Goal: Contribute content: Contribute content

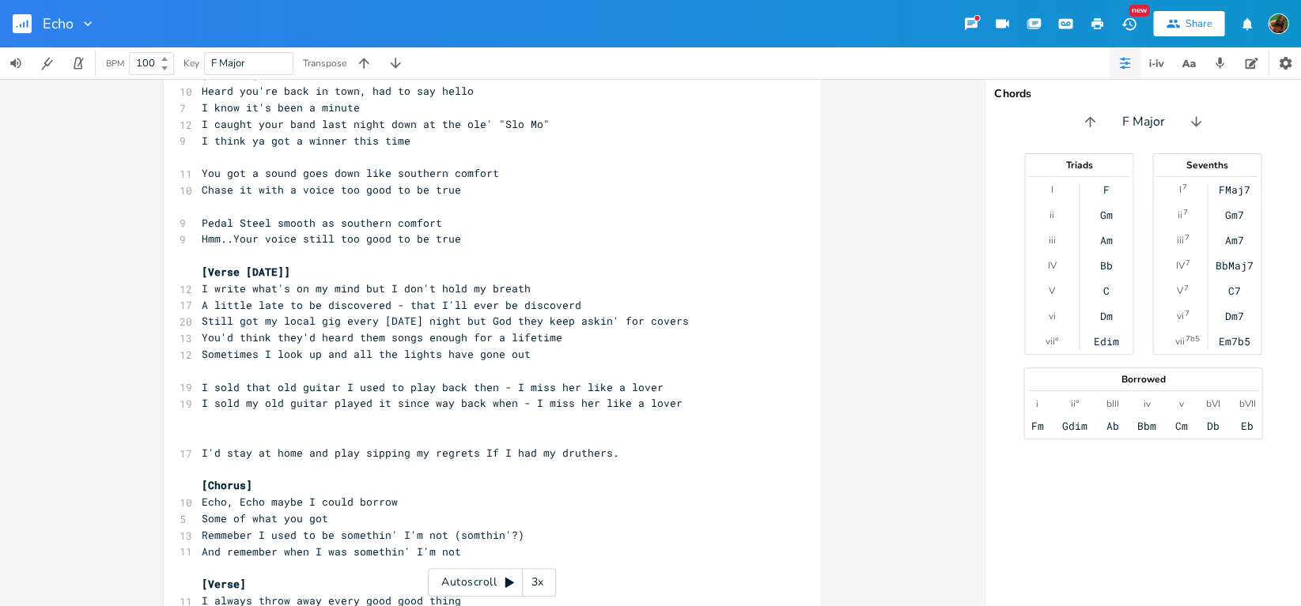
scroll to position [98, 0]
click at [678, 397] on pre "I sold my old guitar played it since way back when - I miss her like a lover" at bounding box center [483, 405] width 571 height 17
click at [677, 397] on pre "I sold my old guitar played it since way back when - I miss her like a lover" at bounding box center [483, 405] width 571 height 17
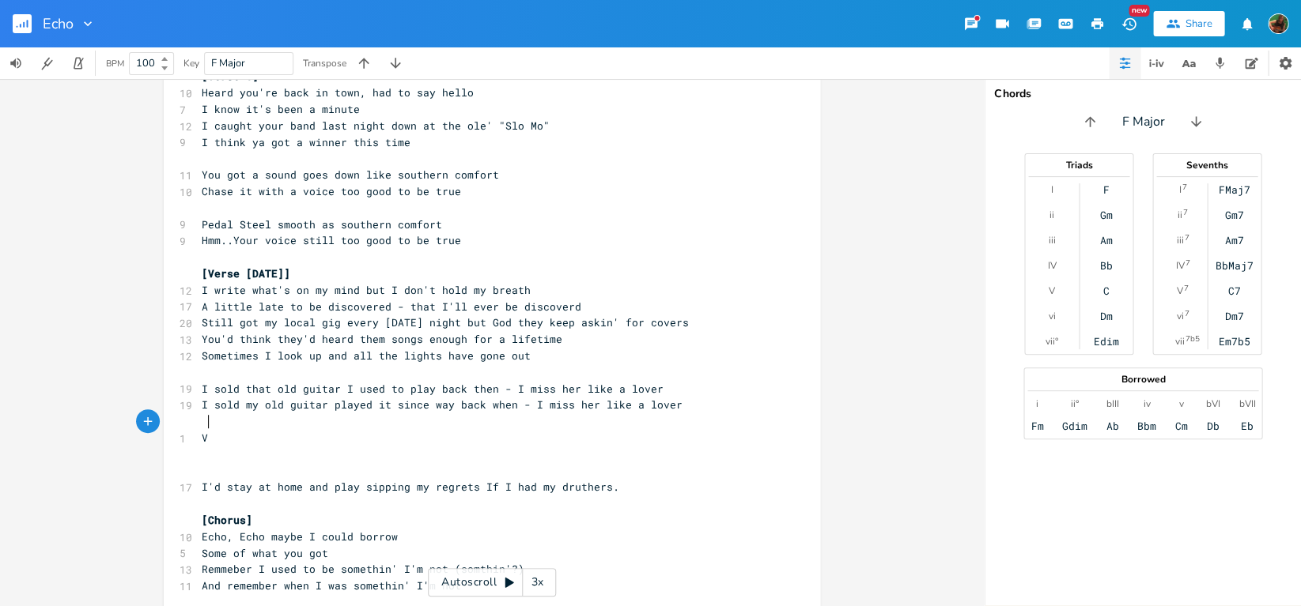
type textarea "V="
type textarea "[B"
type textarea "Verse about guitar"
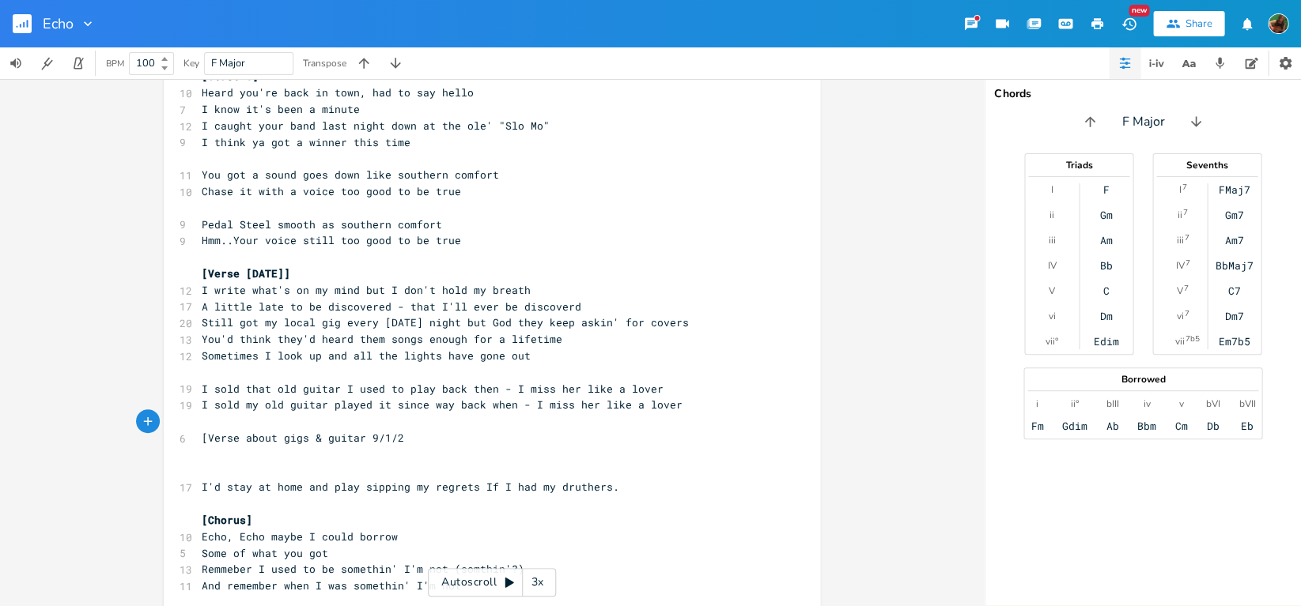
scroll to position [0, 81]
type textarea "gigs & guitar [DATE]]"
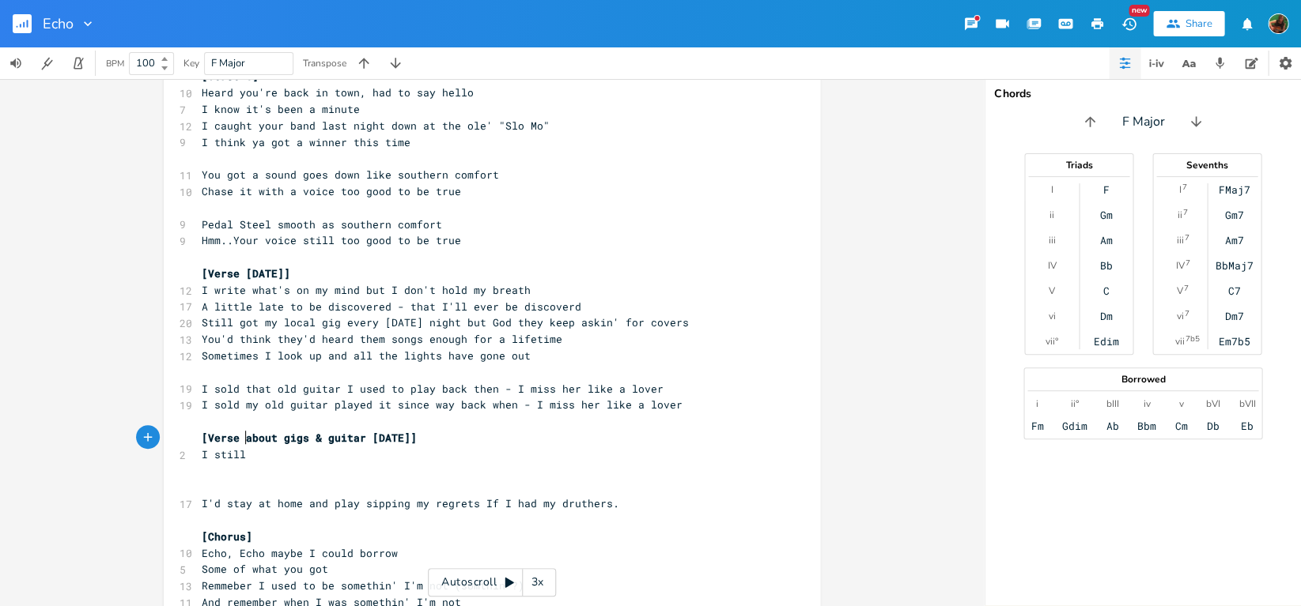
scroll to position [0, 21]
type textarea "I still got my lo"
type textarea "local gig every [DATE]"
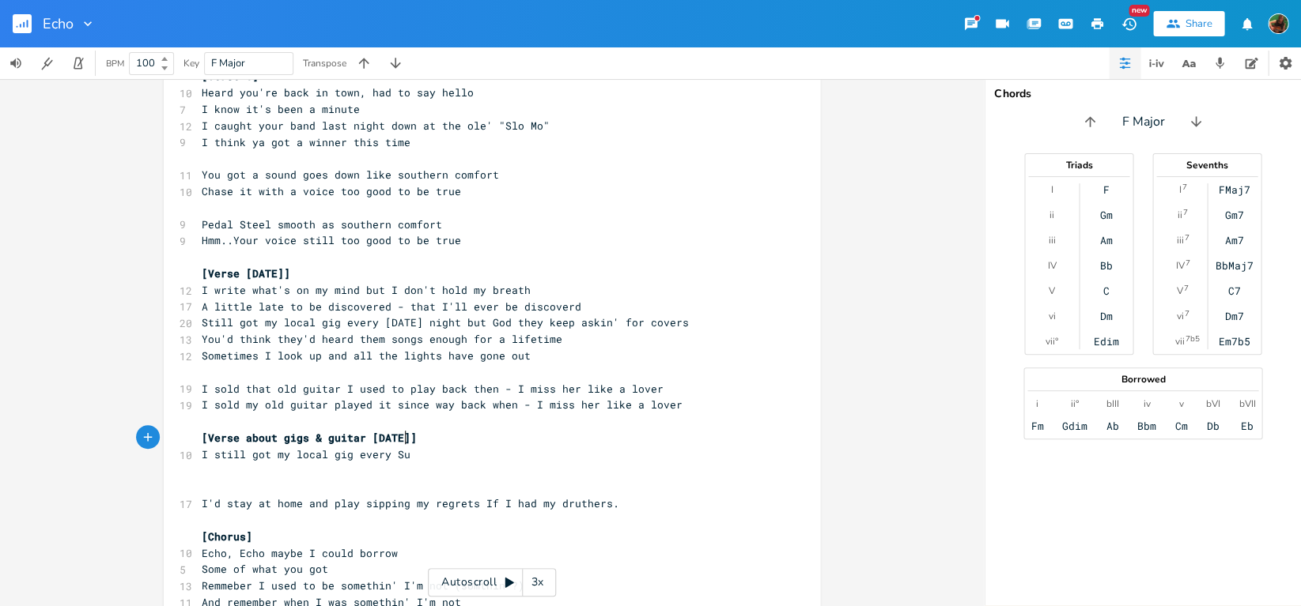
type textarea "Sus"
type textarea "nday night"
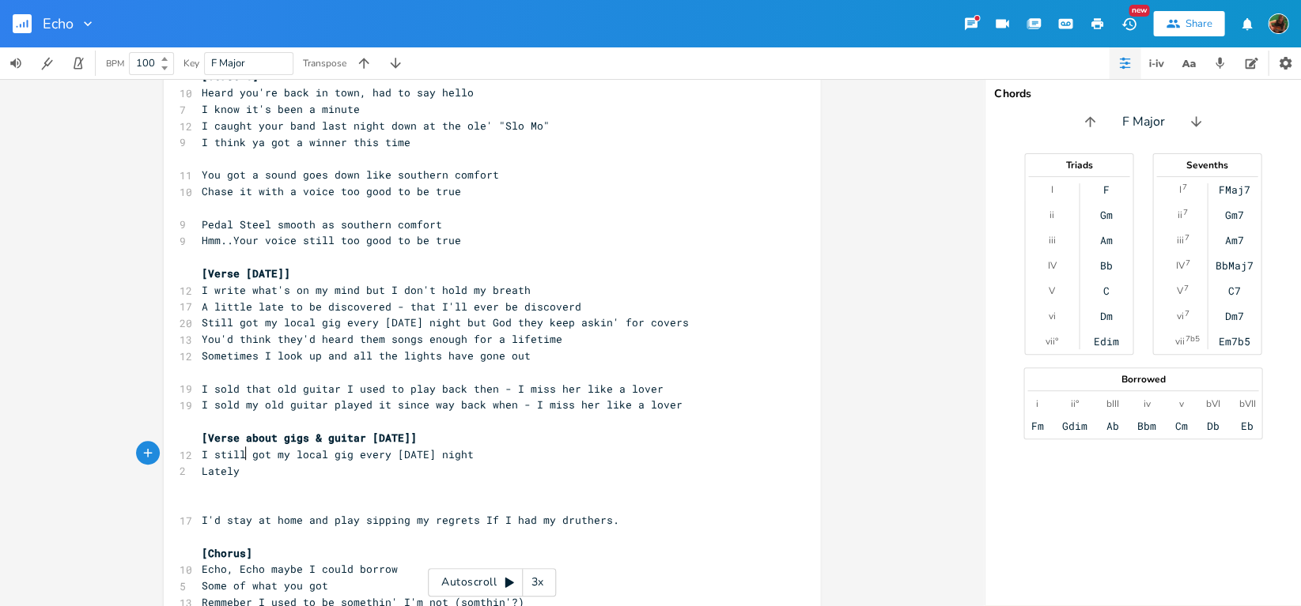
type textarea "Lately the"
type textarea ", they've been aking"
type textarea "skin' for covers"
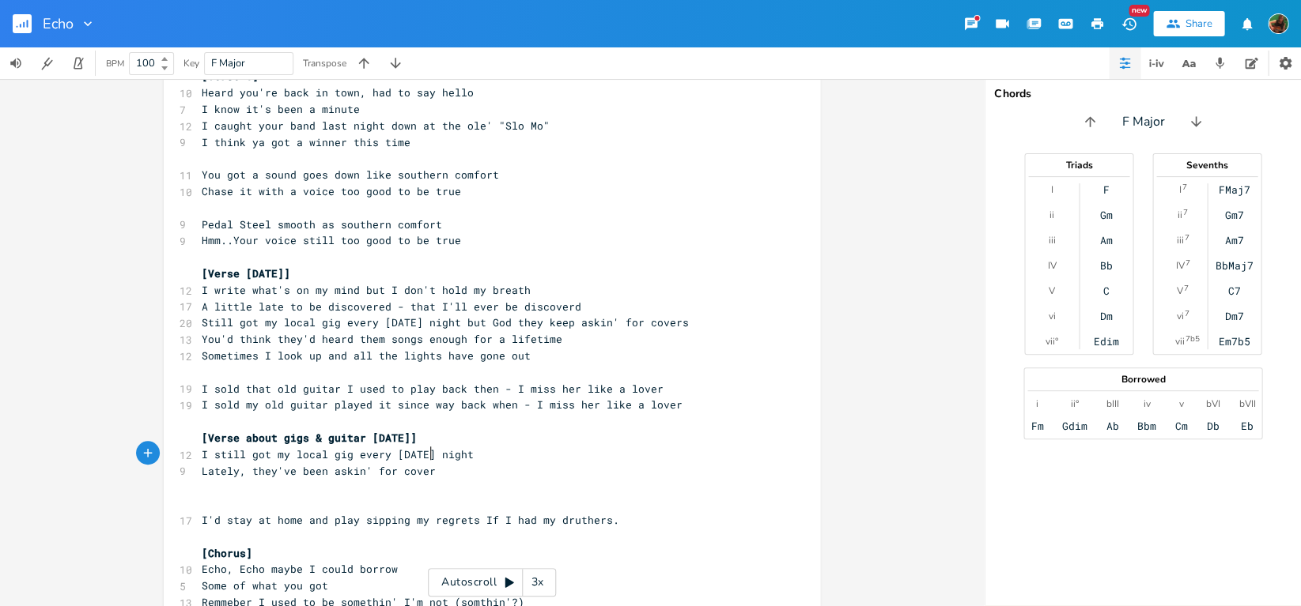
scroll to position [0, 58]
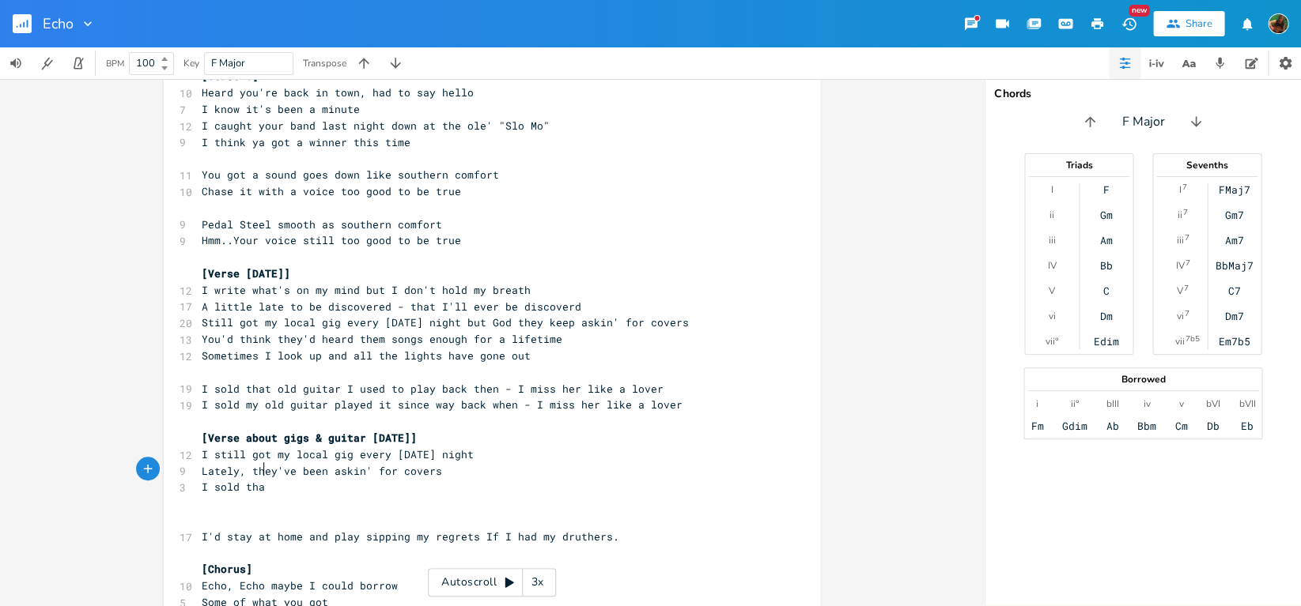
type textarea "I sold that"
type textarea "my old guitar I had since '95"
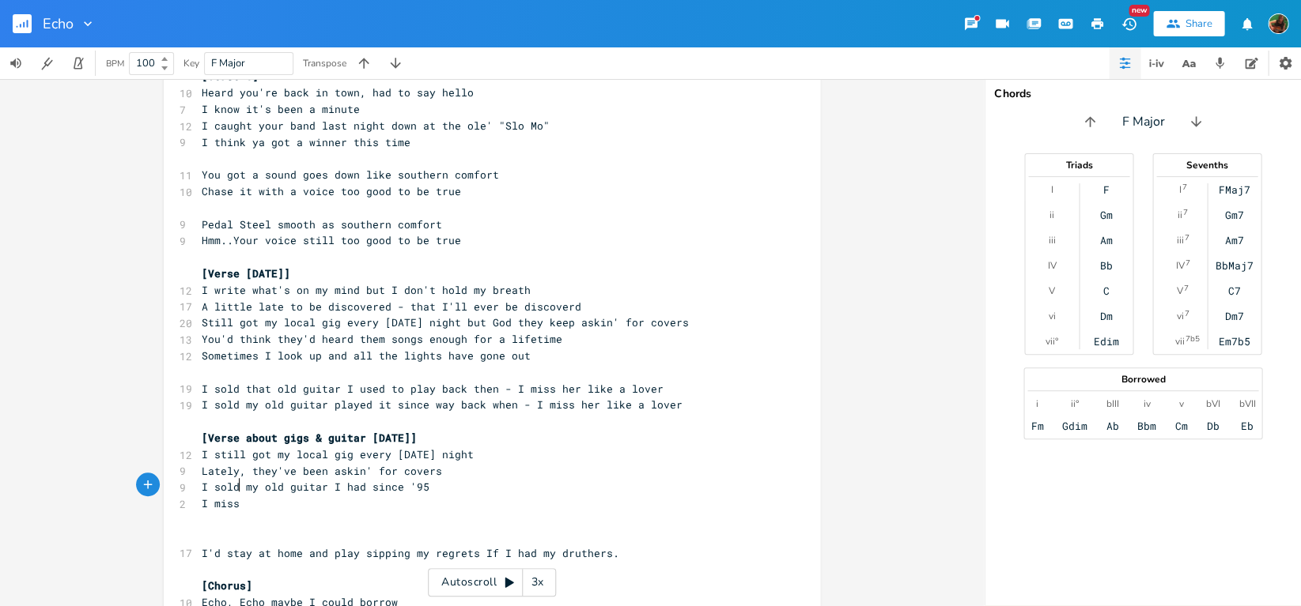
scroll to position [0, 25]
type textarea "I miss her"
type textarea "er like a lover"
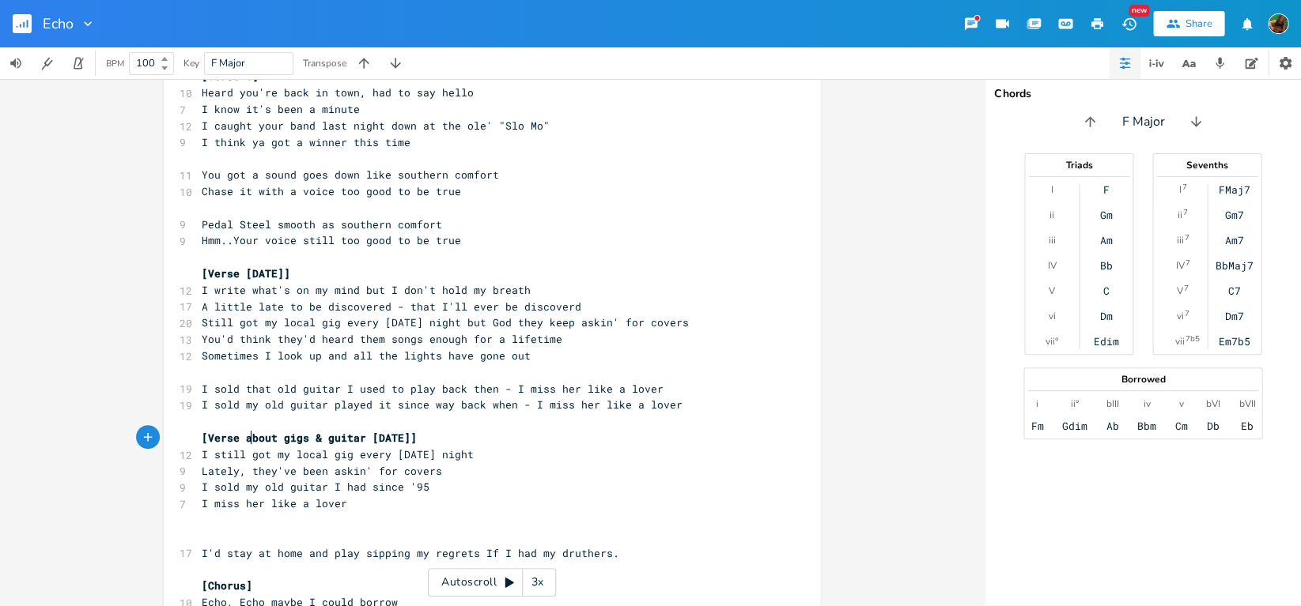
type textarea "g"
click at [250, 447] on span "I still got my local gig every [DATE] night" at bounding box center [338, 454] width 272 height 14
click at [216, 447] on span "I still got my local gig every [DATE] night" at bounding box center [338, 454] width 272 height 14
type textarea "S"
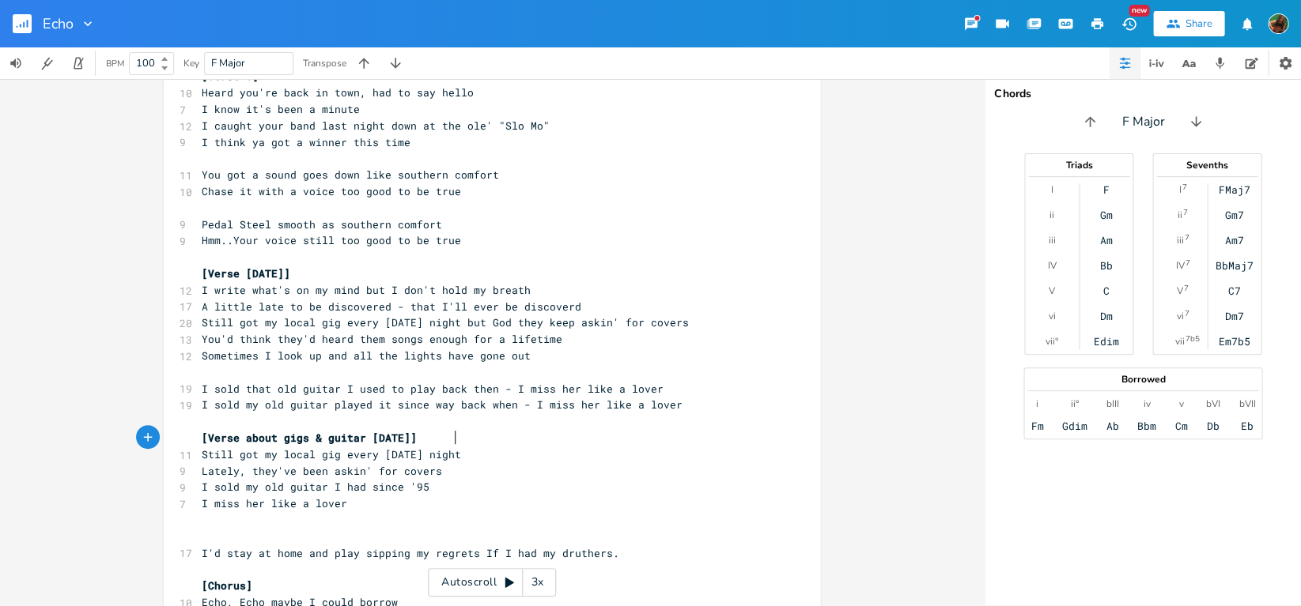
click at [469, 447] on pre "Still got my local gig every [DATE] night" at bounding box center [483, 455] width 571 height 17
click at [409, 512] on pre "​" at bounding box center [483, 520] width 571 height 17
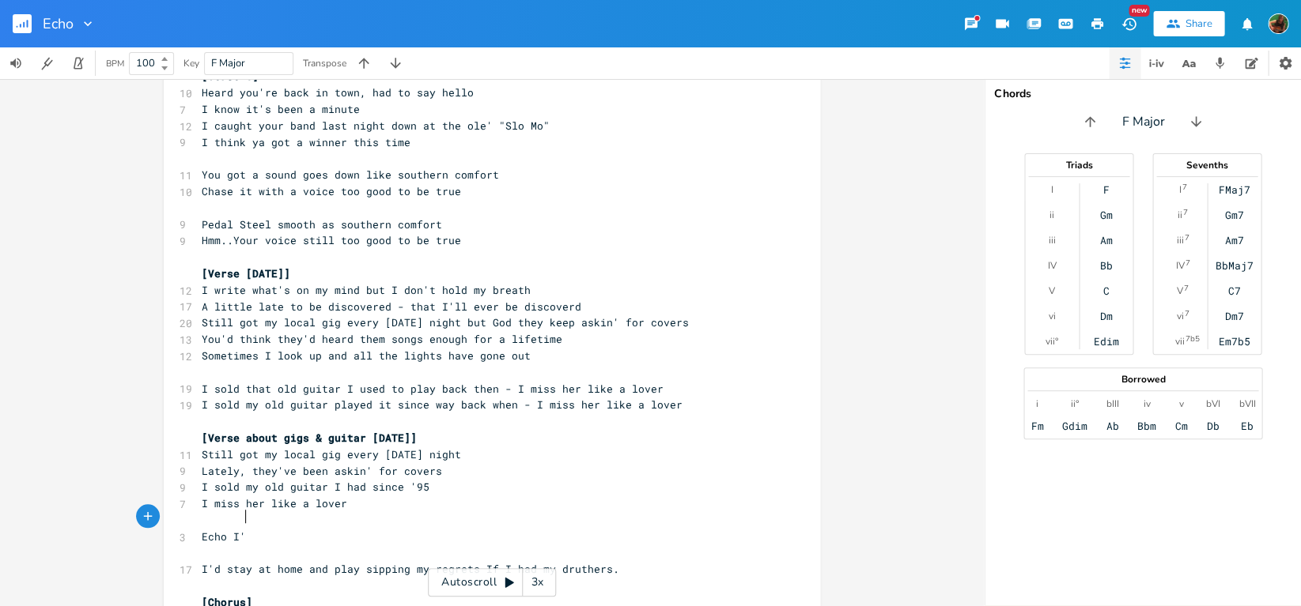
type textarea "Echo I'm"
type textarea ", I'm spinin' my way down the drain"
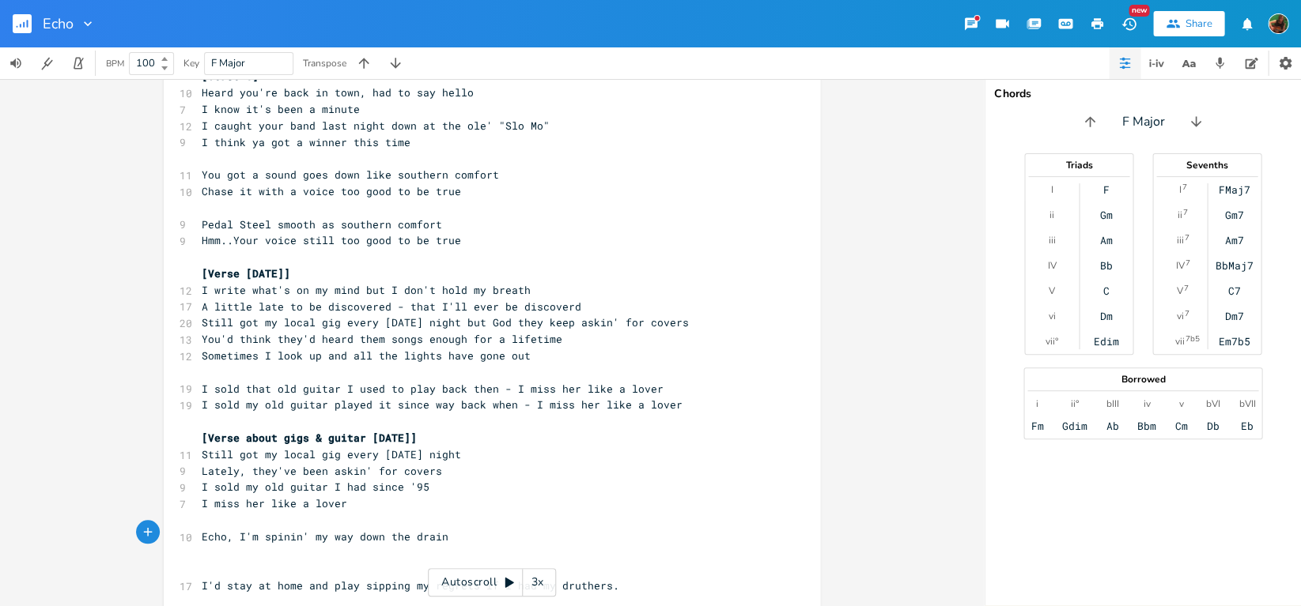
type textarea "I"
type textarea "Pretty sure I had it once, but not so much anymore"
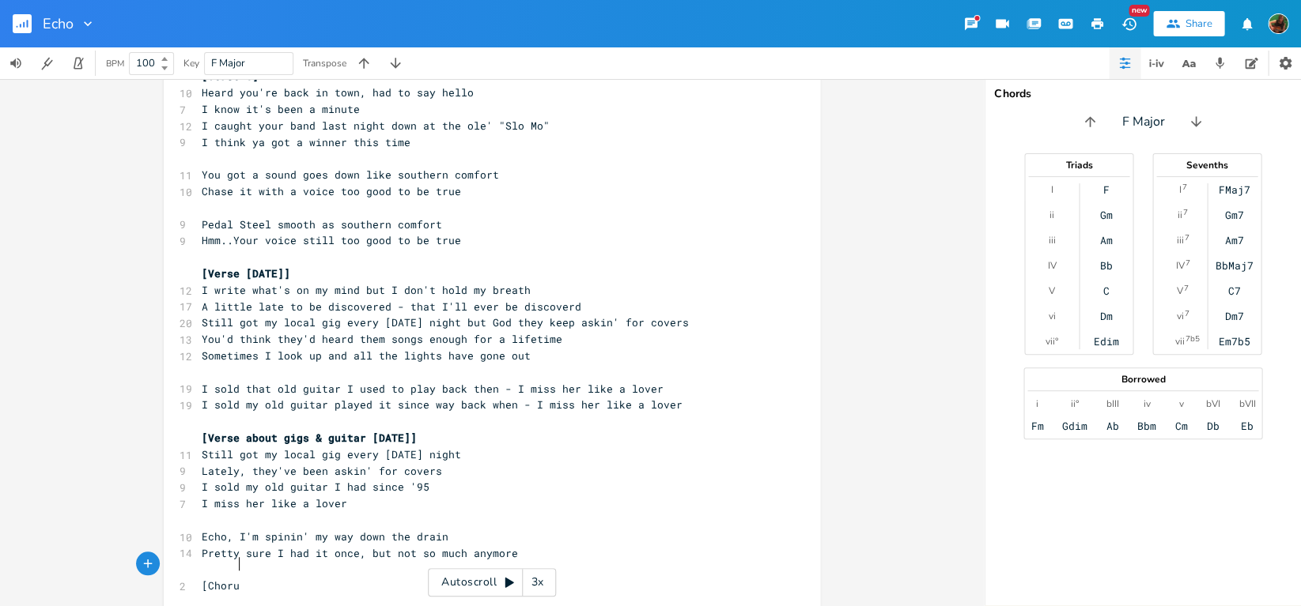
scroll to position [0, 31]
type textarea "[Chorus]"
type textarea "Ehch"
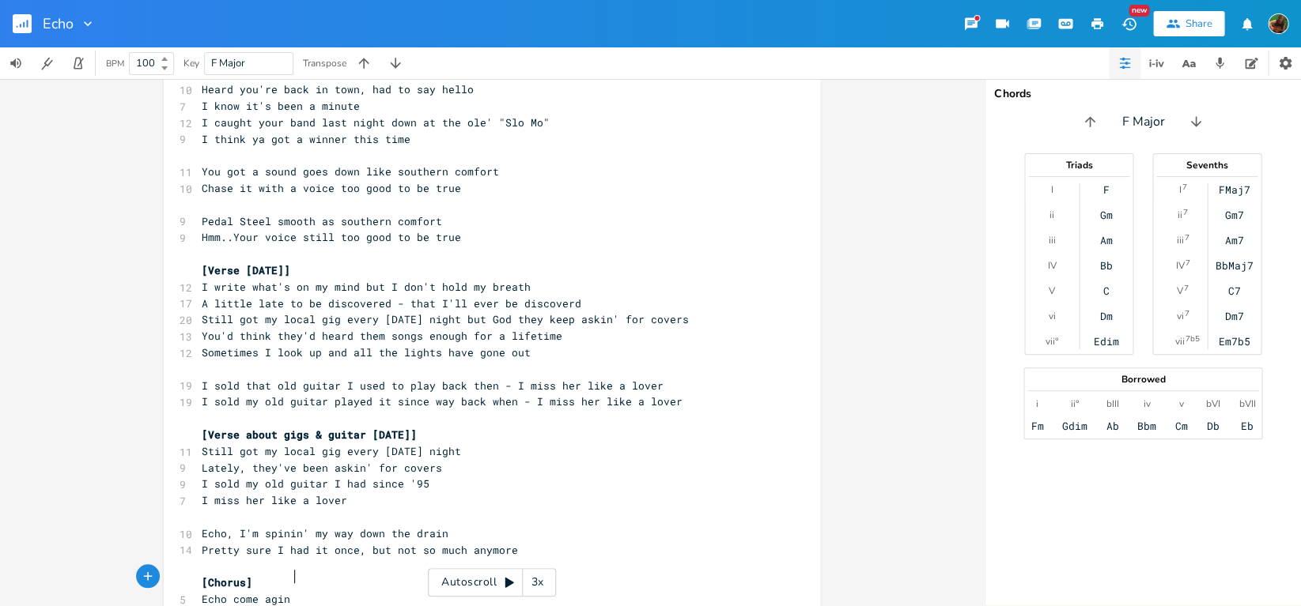
type textarea "cho come agin t"
type textarea "atn"
type textarea "in [DATE] - just to see ou"
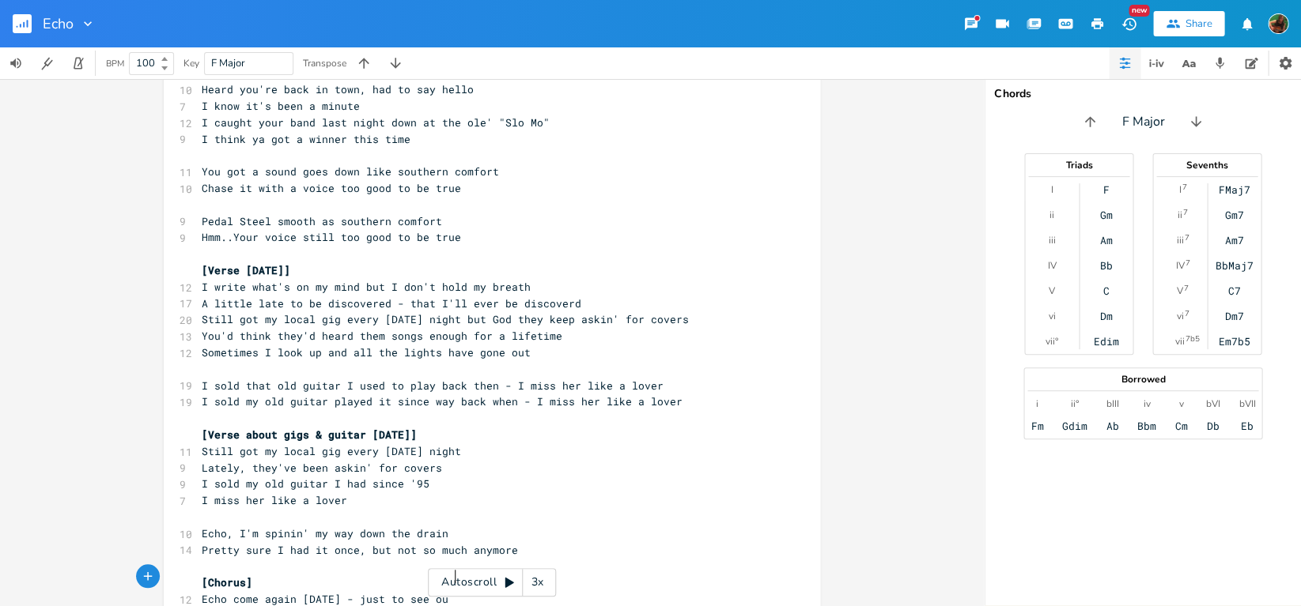
scroll to position [0, 108]
type textarea "your smile"
click at [570, 427] on pre "[Verse about gigs & guitar [DATE]]" at bounding box center [483, 435] width 571 height 17
click at [558, 460] on pre "Lately, they've been askin' for covers" at bounding box center [483, 468] width 571 height 17
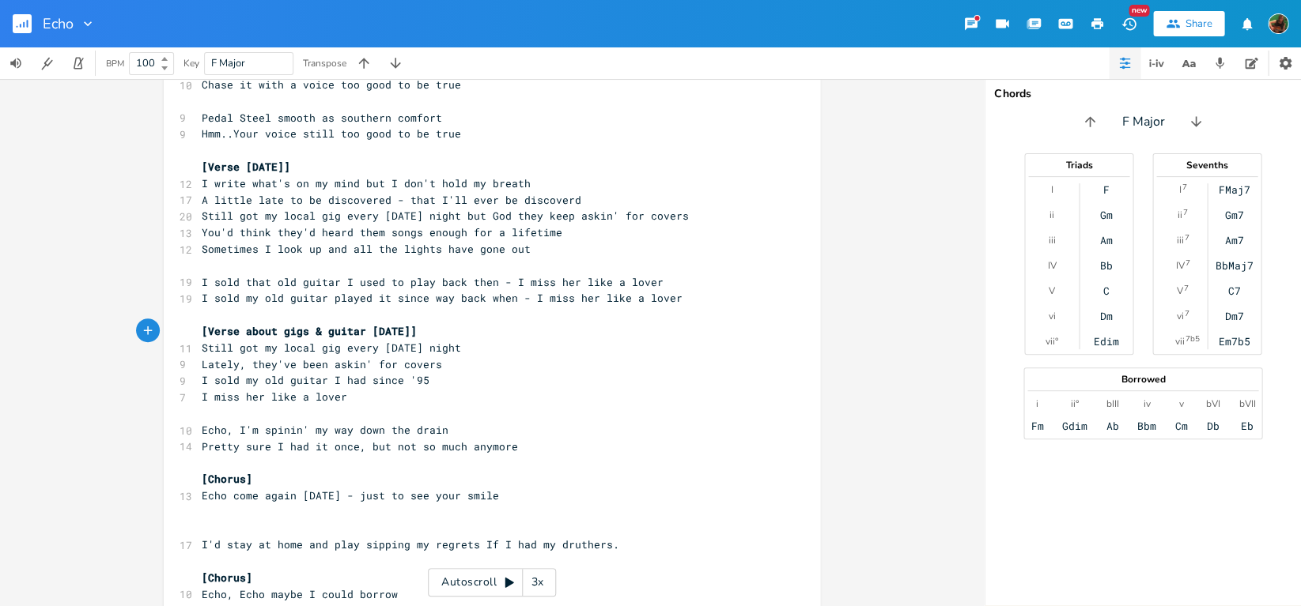
scroll to position [213, 0]
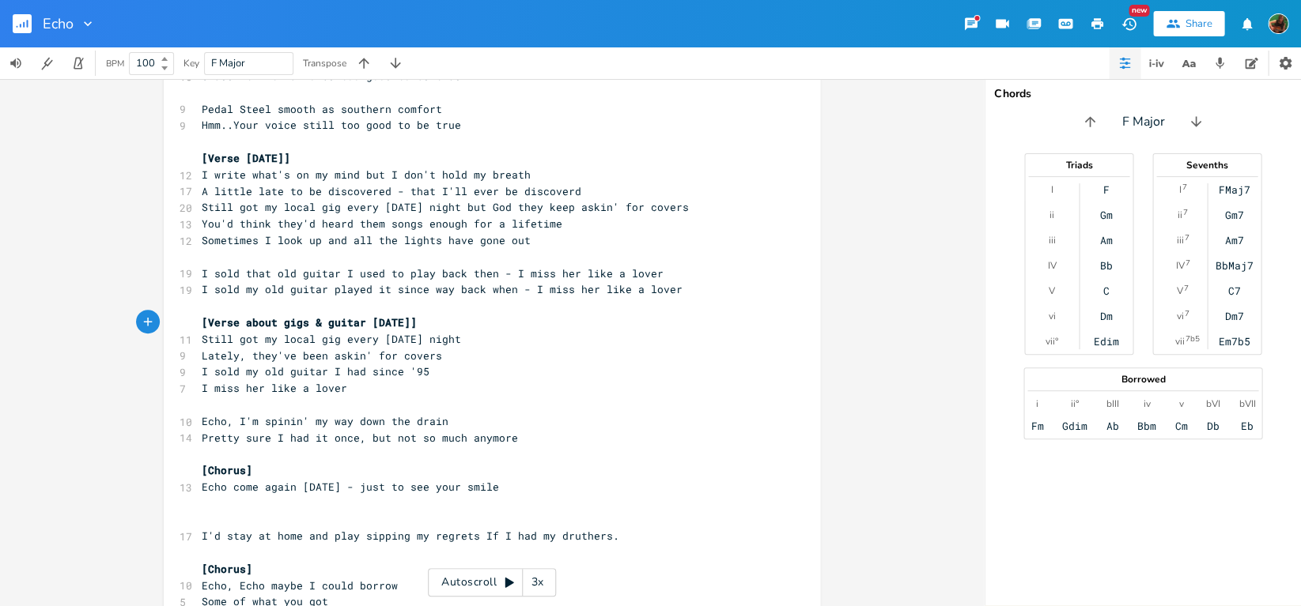
click at [515, 479] on pre "Echo come again [DATE] - just to see your smile" at bounding box center [483, 487] width 571 height 17
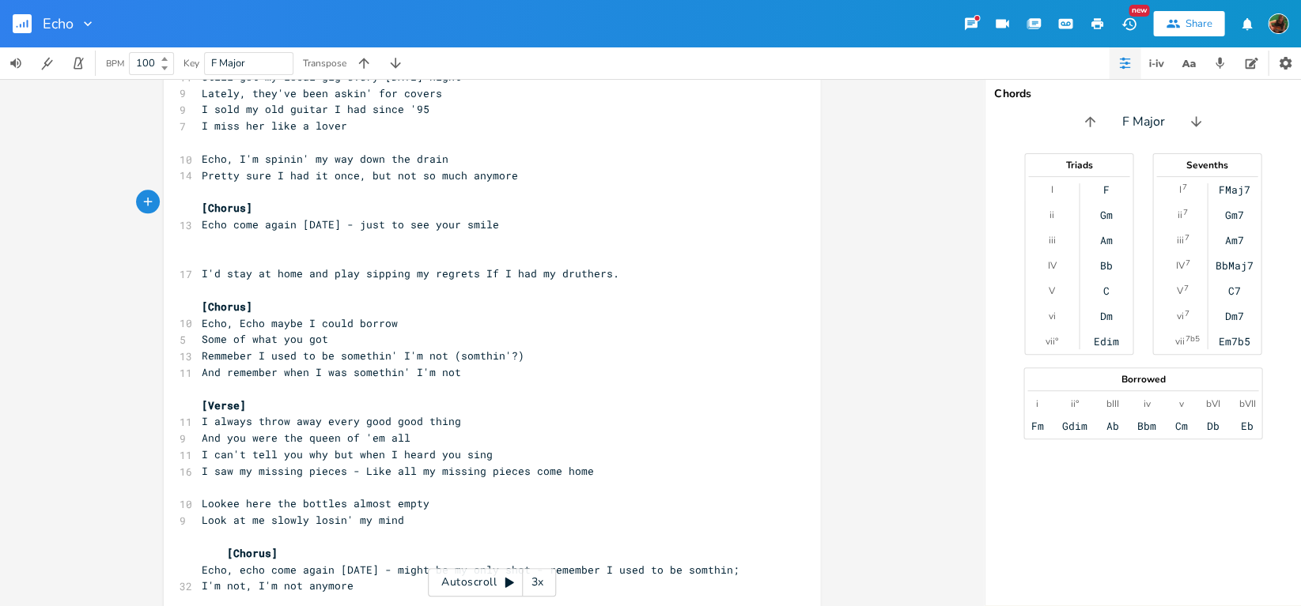
scroll to position [477, 0]
click at [266, 447] on span "I can't tell you why but when I heard you sing" at bounding box center [347, 454] width 291 height 14
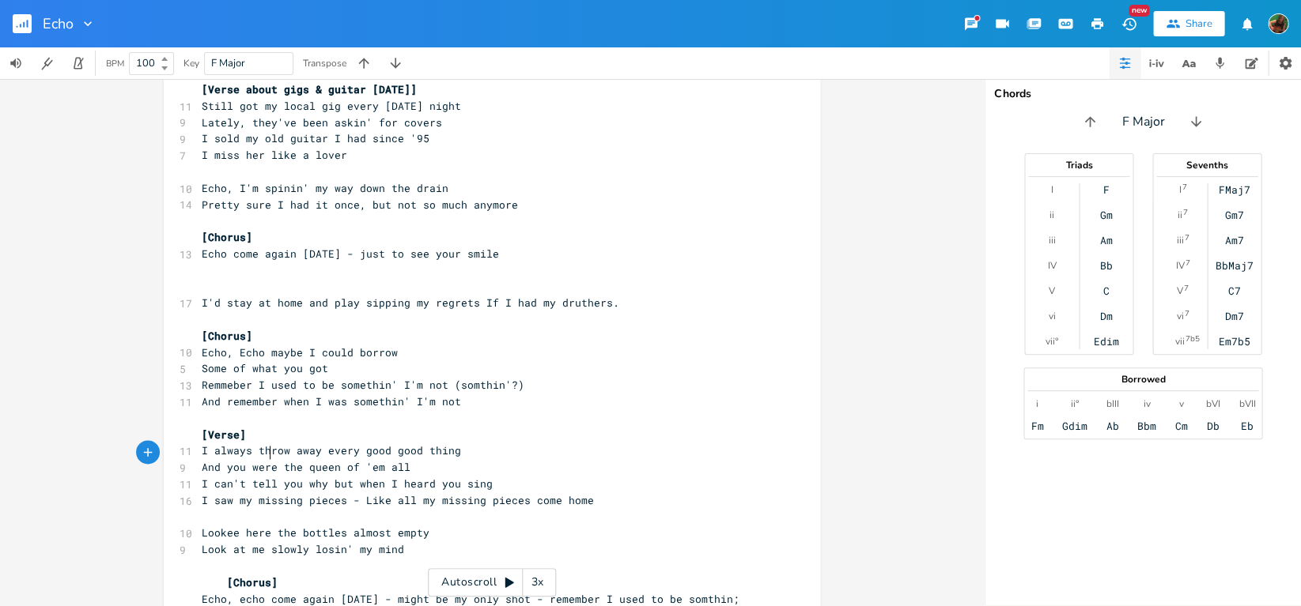
scroll to position [447, 0]
click at [230, 180] on span "Echo, I'm spinin' my way down the drain" at bounding box center [325, 187] width 247 height 14
click at [470, 179] on pre "Echo, I'm spinin' my way down the drain" at bounding box center [483, 187] width 571 height 17
type textarea "(sa"
type textarea "aslt"
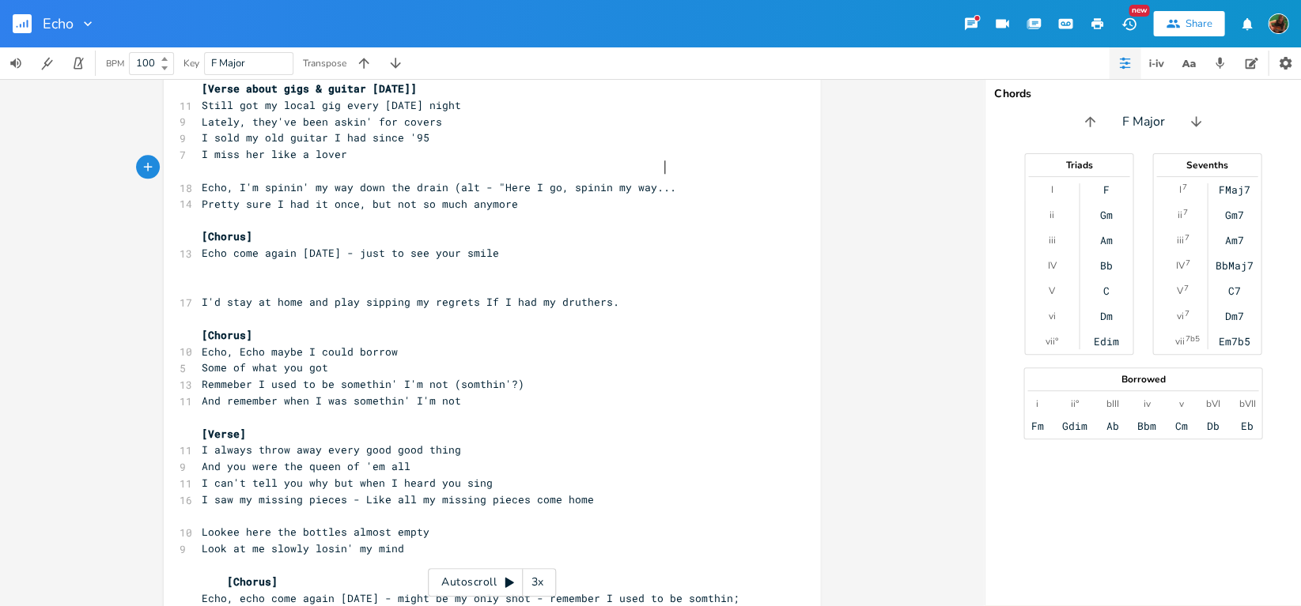
scroll to position [0, 118]
type textarea "lt - "Here I go, spinin my way...)"
click at [469, 196] on pre "Pretty sure I had it once, but not so much anymore" at bounding box center [483, 204] width 571 height 17
click at [452, 180] on span "Echo, I'm spinin' my way down the drain (alt - "Here I go, spinin my way...)" at bounding box center [442, 187] width 481 height 14
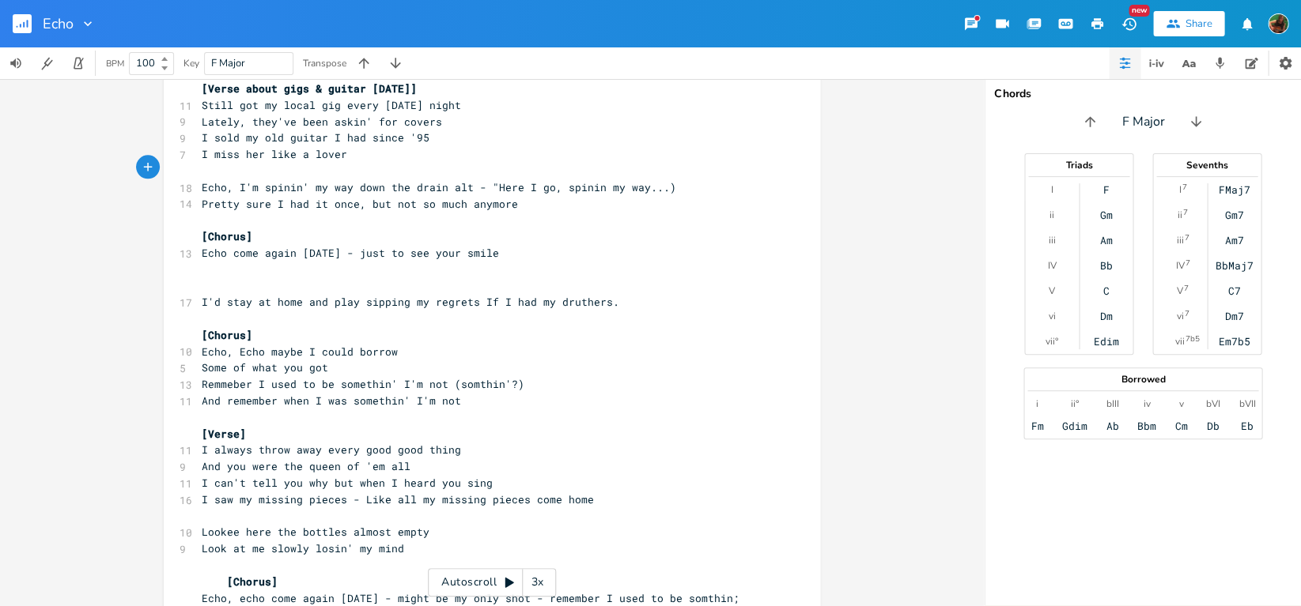
type textarea "["
click at [674, 179] on pre "Echo, I'm spinin' my way down the drain [alt - "Here I go, spinin my way...)" at bounding box center [483, 187] width 571 height 17
type textarea "]"
click at [527, 278] on pre "​" at bounding box center [483, 286] width 571 height 17
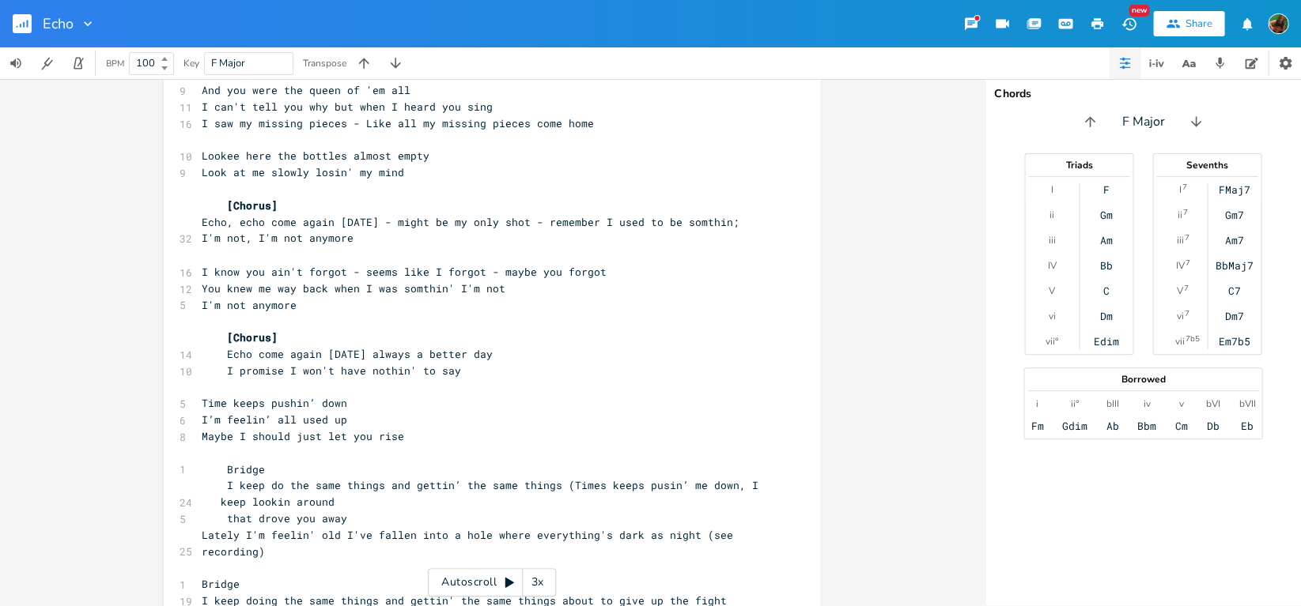
scroll to position [825, 0]
click at [376, 427] on pre "Maybe I should just let you rise" at bounding box center [483, 435] width 571 height 17
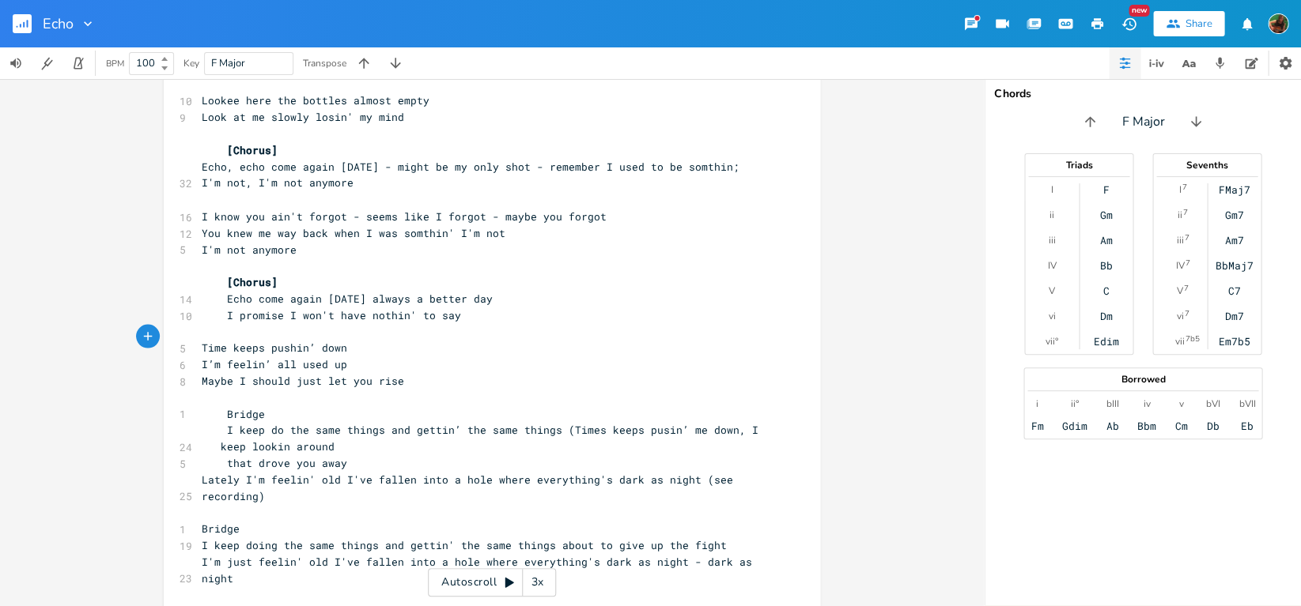
scroll to position [880, 0]
click at [410, 471] on span "Lately I'm feelin' old I've fallen into a hole where everything's dark as night…" at bounding box center [471, 486] width 538 height 31
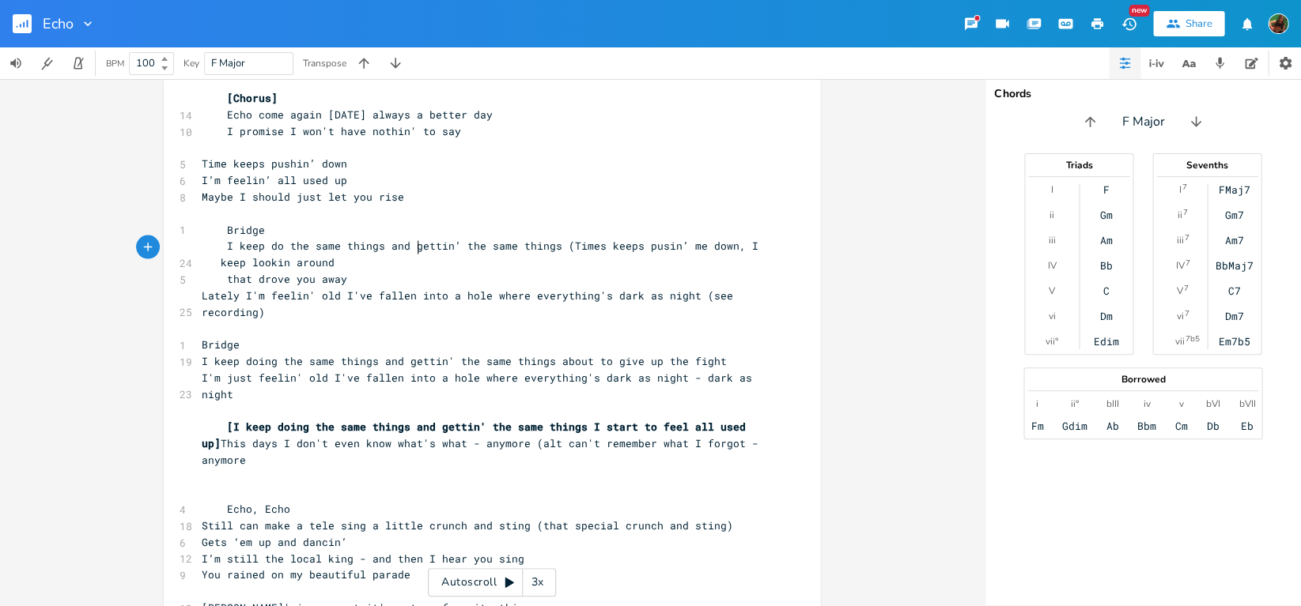
scroll to position [1071, 0]
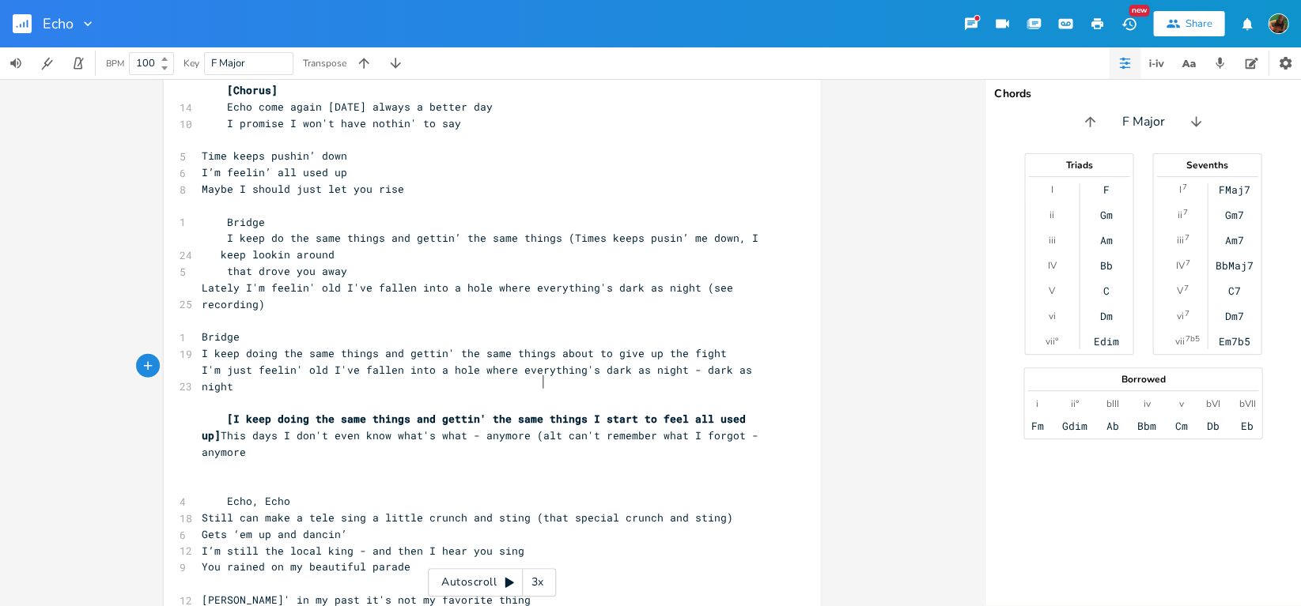
click at [537, 411] on span "[I keep doing the same things and gettin' the same things I start to feel all u…" at bounding box center [483, 434] width 563 height 47
type textarea "["
click at [237, 411] on span "[I keep doing the same things and gettin' the same things I start to feel all u…" at bounding box center [483, 434] width 563 height 47
type textarea "]"
click at [554, 411] on span "[I keep doing the same things and gettin' the same things I start to feel all u…" at bounding box center [486, 434] width 569 height 47
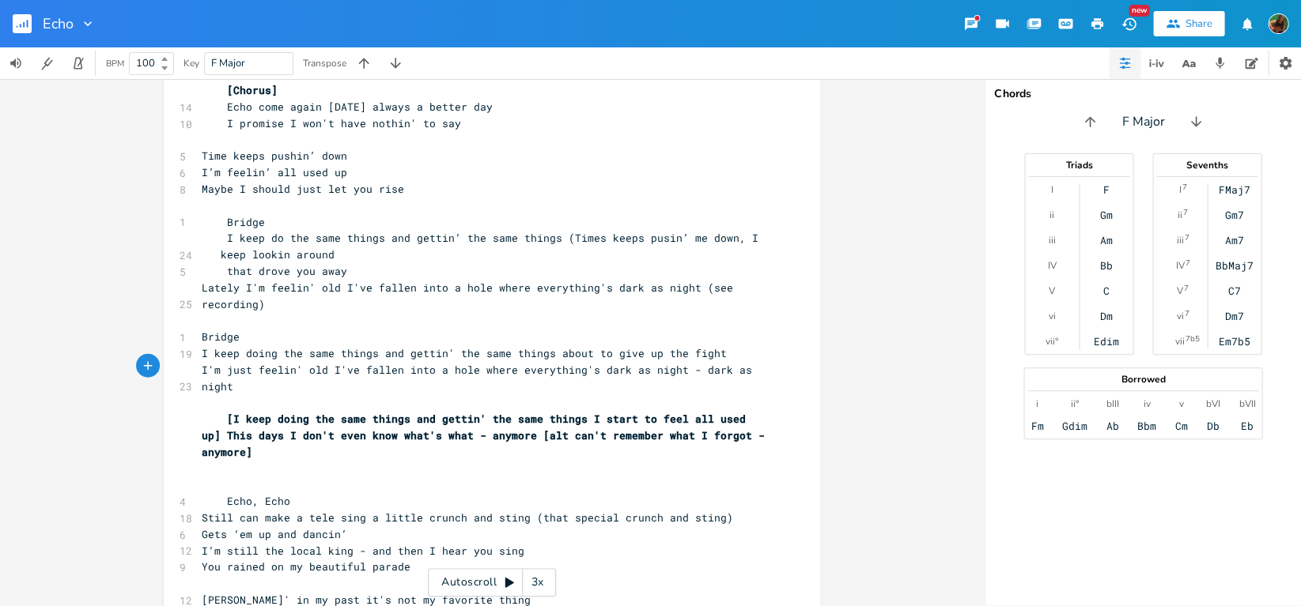
type textarea "="
click at [221, 411] on span "[I keep doing the same things and gettin' the same things I start to feel all u…" at bounding box center [483, 434] width 563 height 47
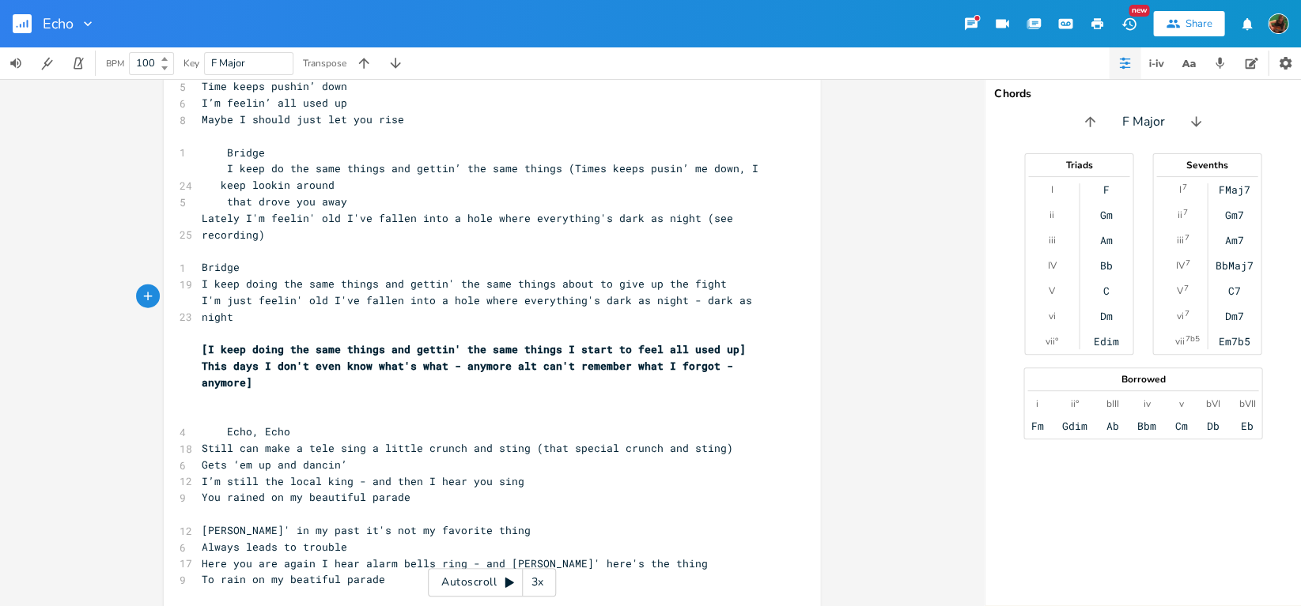
scroll to position [1143, 0]
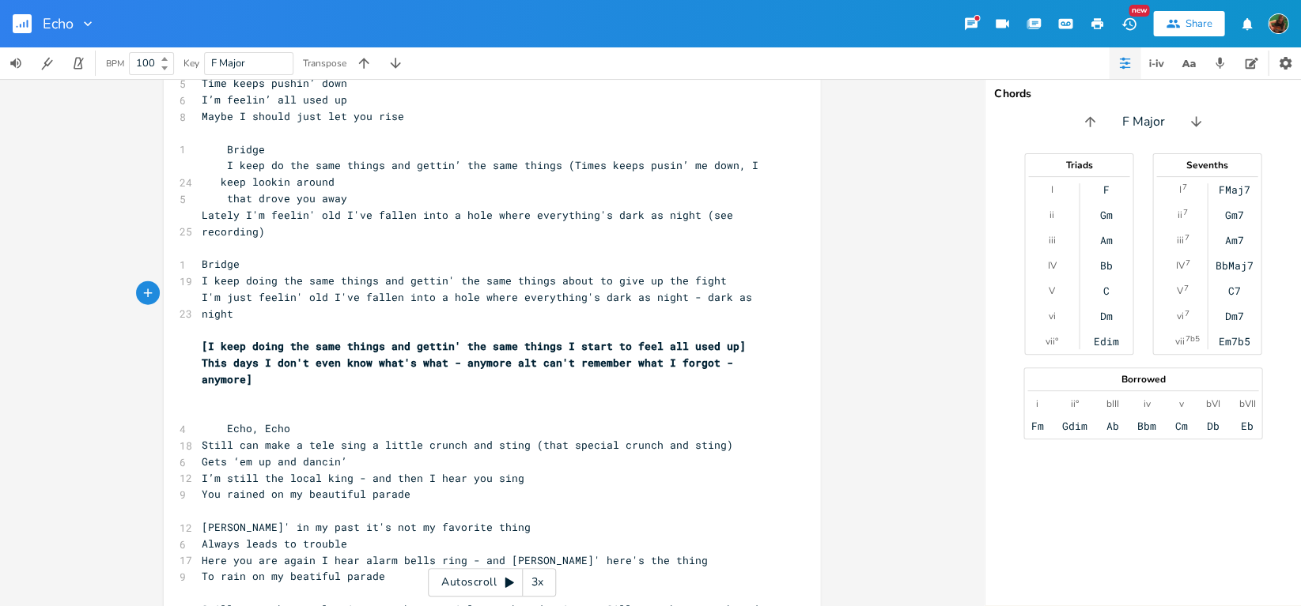
click at [293, 438] on span "Still can make a tele sing a little crunch and sting (that special crunch and s…" at bounding box center [467, 445] width 531 height 14
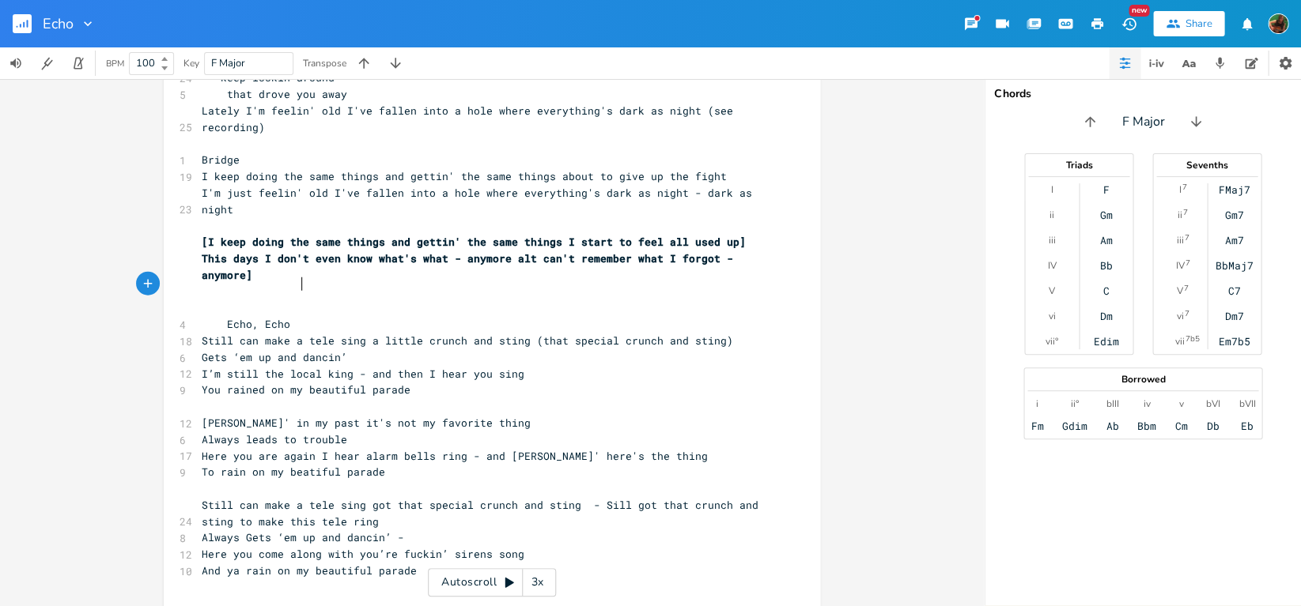
scroll to position [1259, 0]
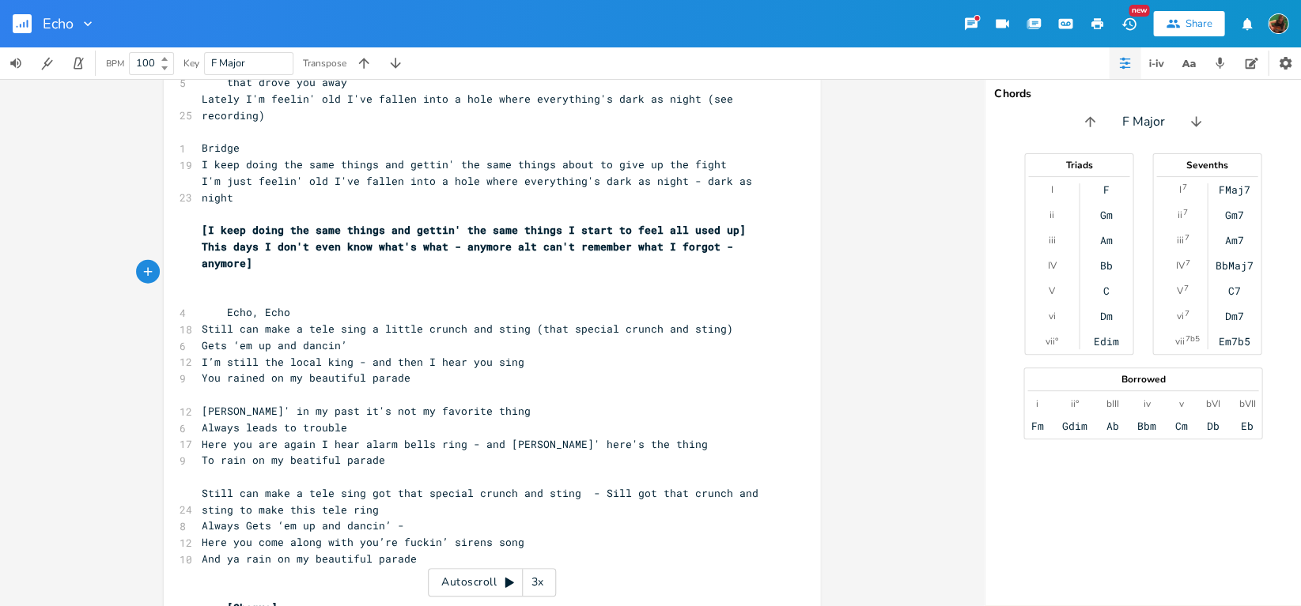
click at [296, 437] on span "Here you are again I hear alarm bells ring - and [PERSON_NAME]' here's the thing" at bounding box center [455, 444] width 506 height 14
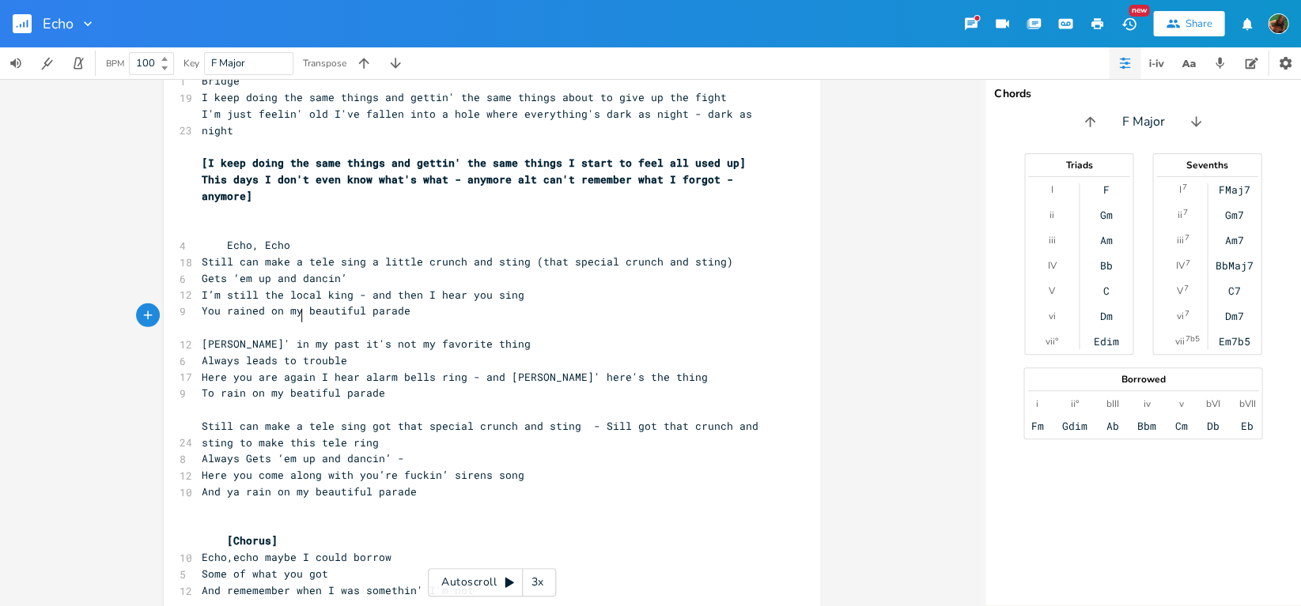
scroll to position [1329, 0]
click at [590, 417] on span "Still can make a tele sing got that special crunch and sting - Sill got that cr…" at bounding box center [483, 432] width 563 height 31
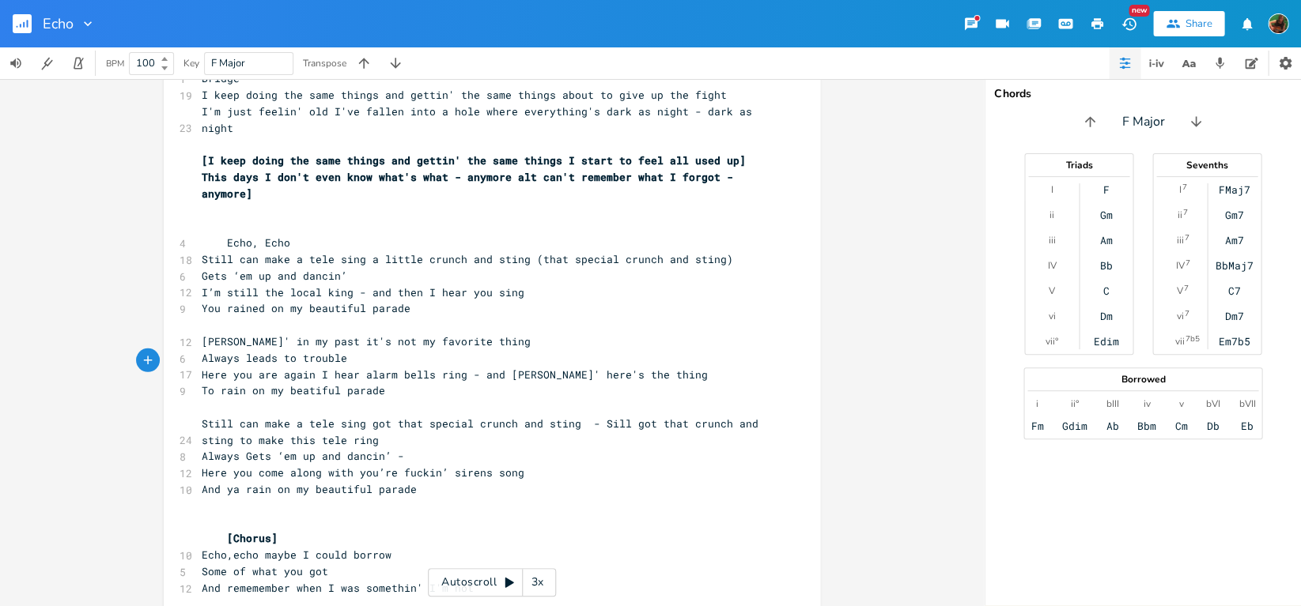
click at [530, 416] on pre "Still can make a tele sing got that special crunch and sting - Sill got that cr…" at bounding box center [483, 432] width 571 height 33
type textarea "ring"
click at [530, 416] on pre "Still can make a tele sing got that special crunch and sting - Sill got that cr…" at bounding box center [483, 432] width 571 height 33
type textarea "[Still go"
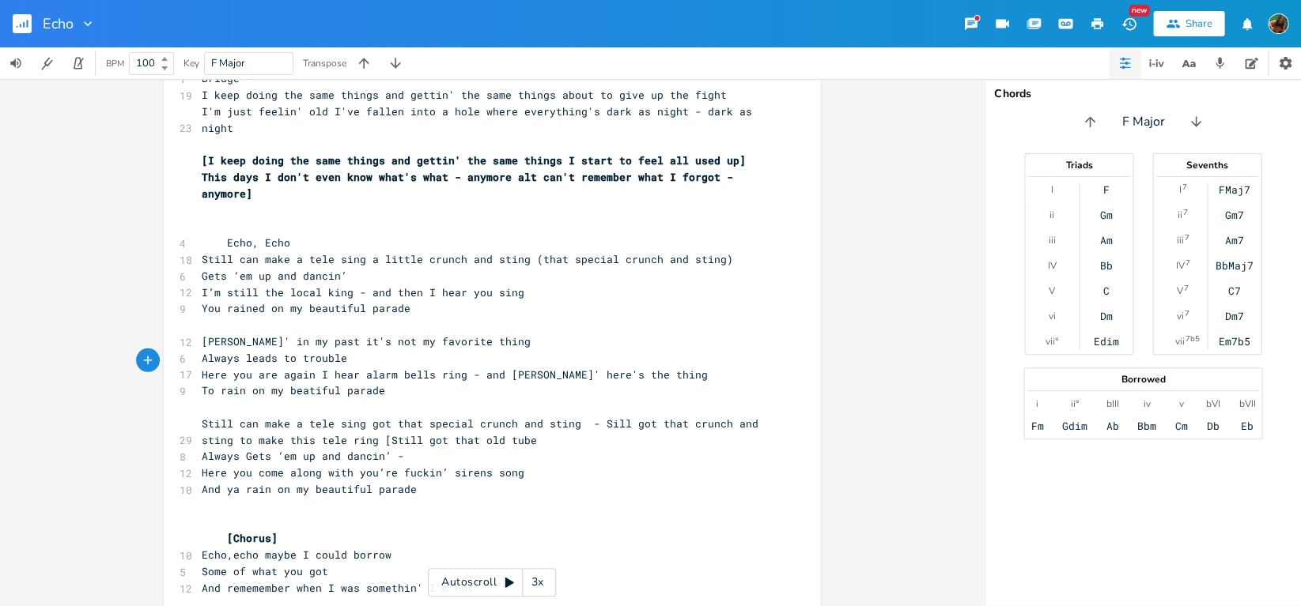
scroll to position [0, 58]
type textarea "t that old tube (or school) cruc"
type textarea "nch]"
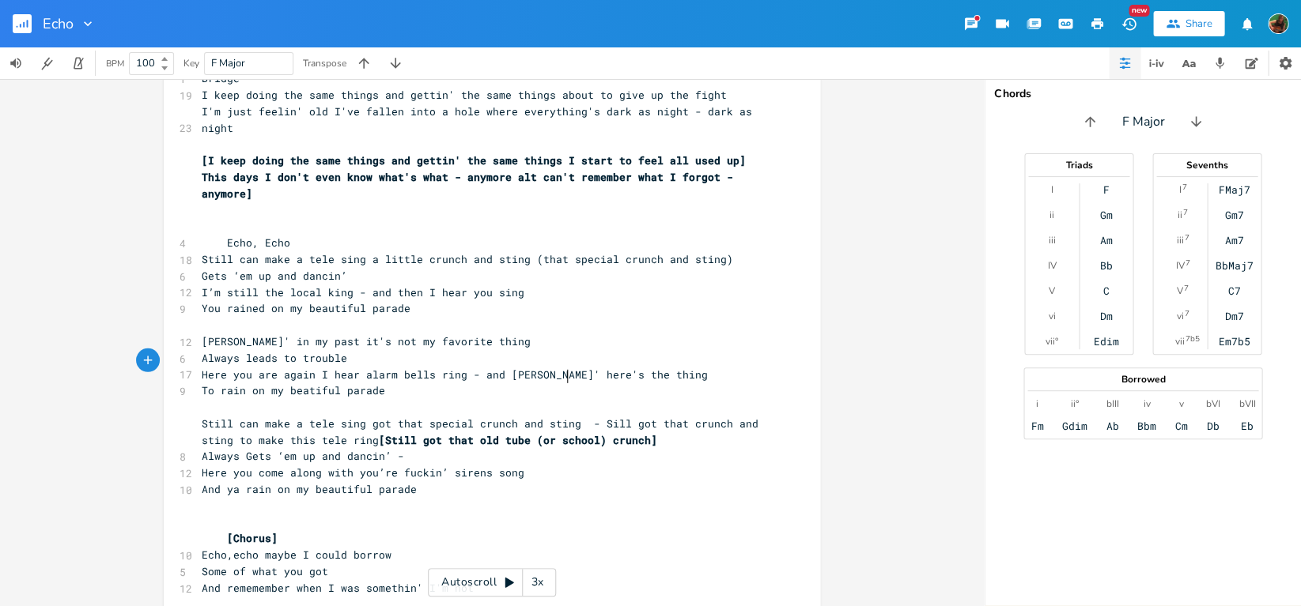
click at [564, 433] on span "[Still got that old tube (or school) crunch]" at bounding box center [518, 440] width 278 height 14
type textarea "turn on"
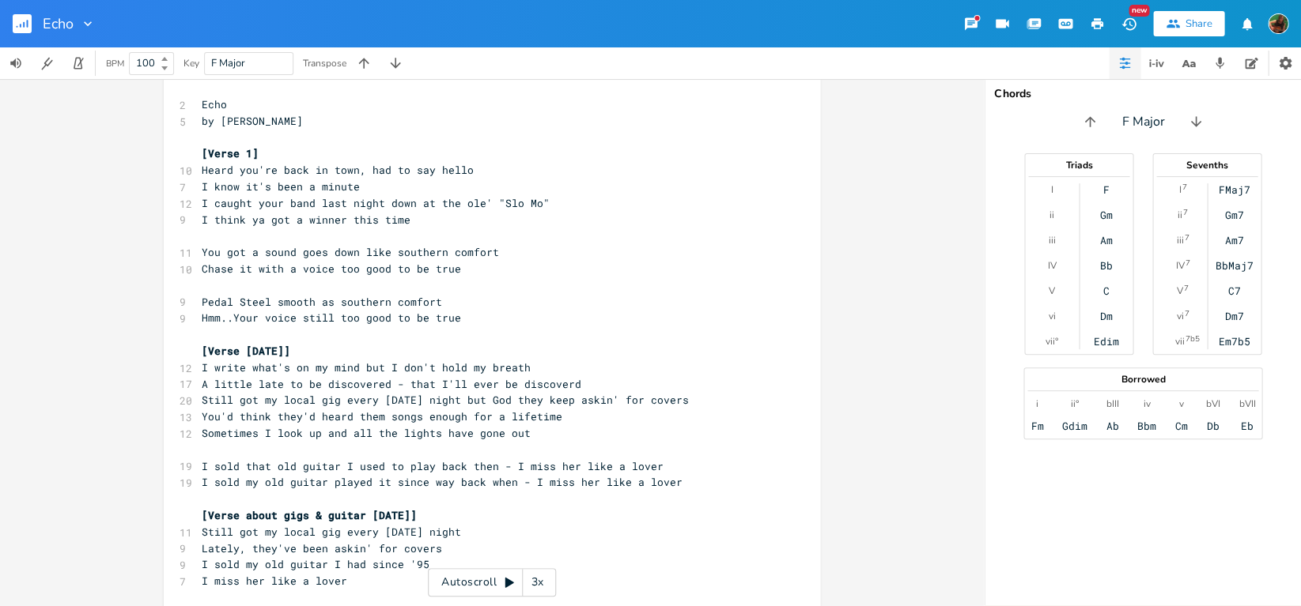
scroll to position [24, 0]
click at [441, 538] on pre "Lately, they've been askin' for covers" at bounding box center [483, 546] width 571 height 17
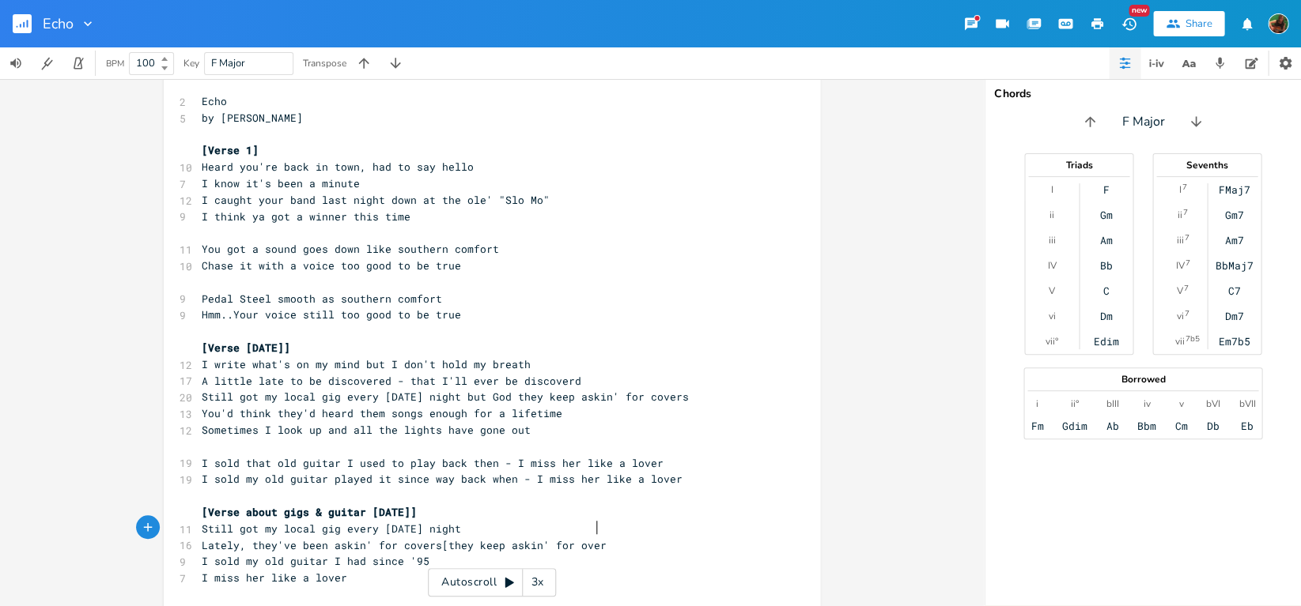
type textarea "[they keep askin' for overs"
type textarea "covers]"
click at [429, 538] on span "Lately, they've been askin' for covers[they keep askin' for covers]" at bounding box center [414, 545] width 424 height 14
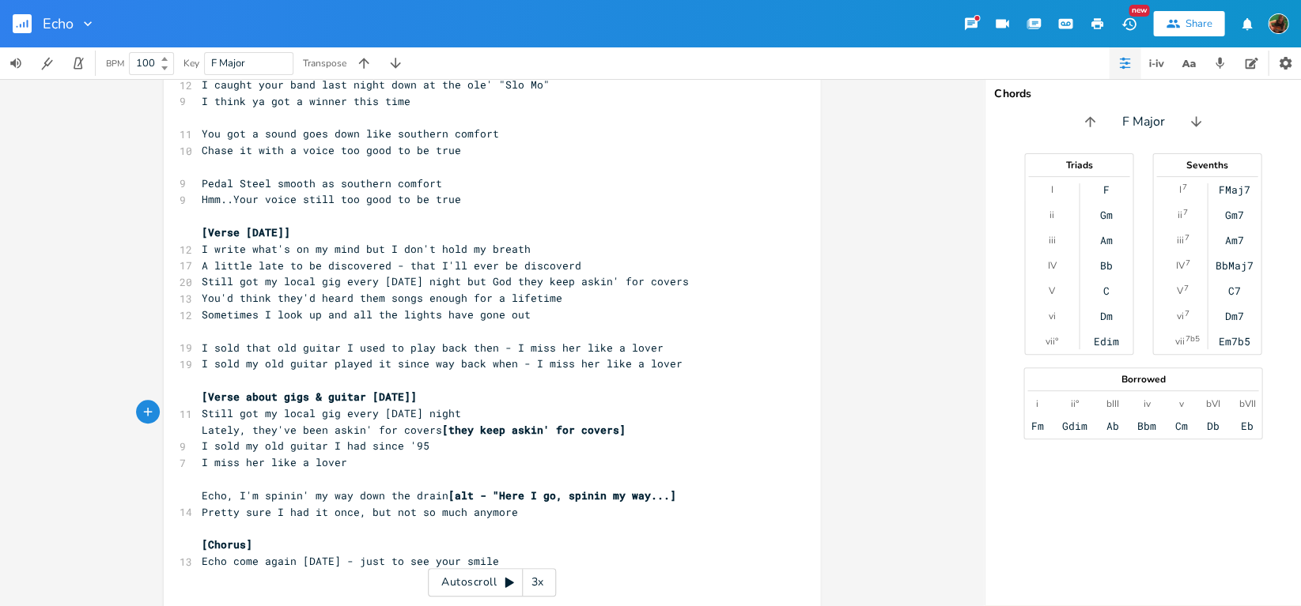
scroll to position [141, 0]
click at [285, 437] on span "I sold my old guitar I had since '95" at bounding box center [316, 444] width 228 height 14
click at [364, 421] on span "Lately, they've been askin' for covers [they keep askin' for covers]" at bounding box center [414, 428] width 424 height 14
click at [253, 437] on span "I sold my old guitar I had since '95" at bounding box center [316, 444] width 228 height 14
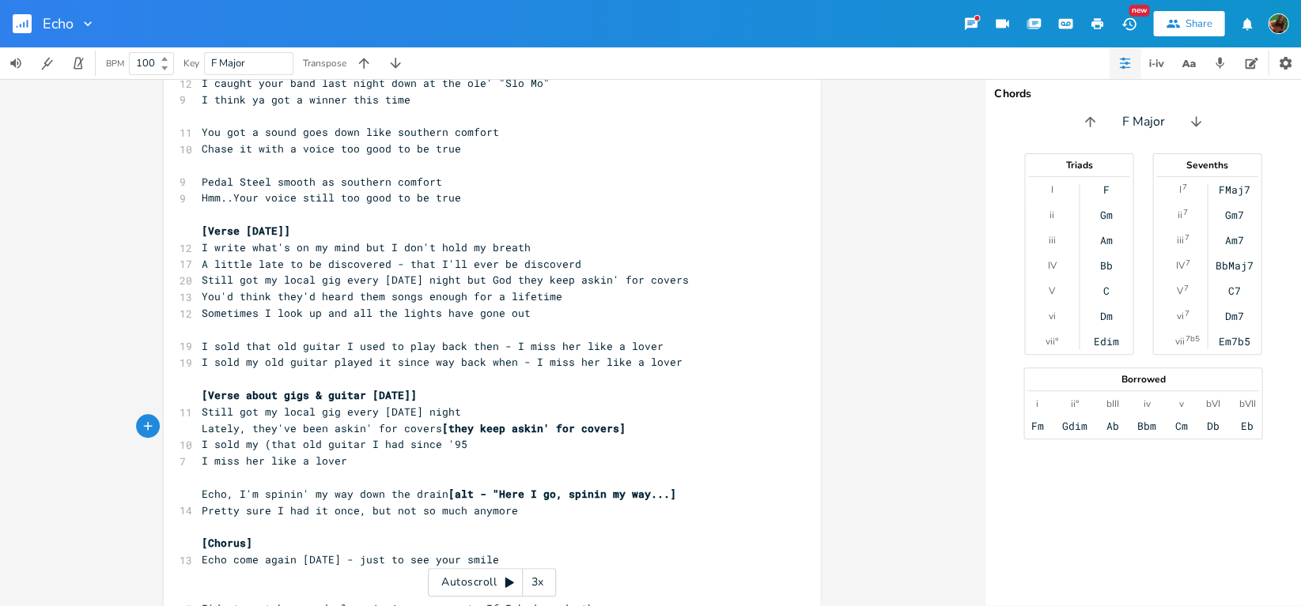
type textarea "(that)"
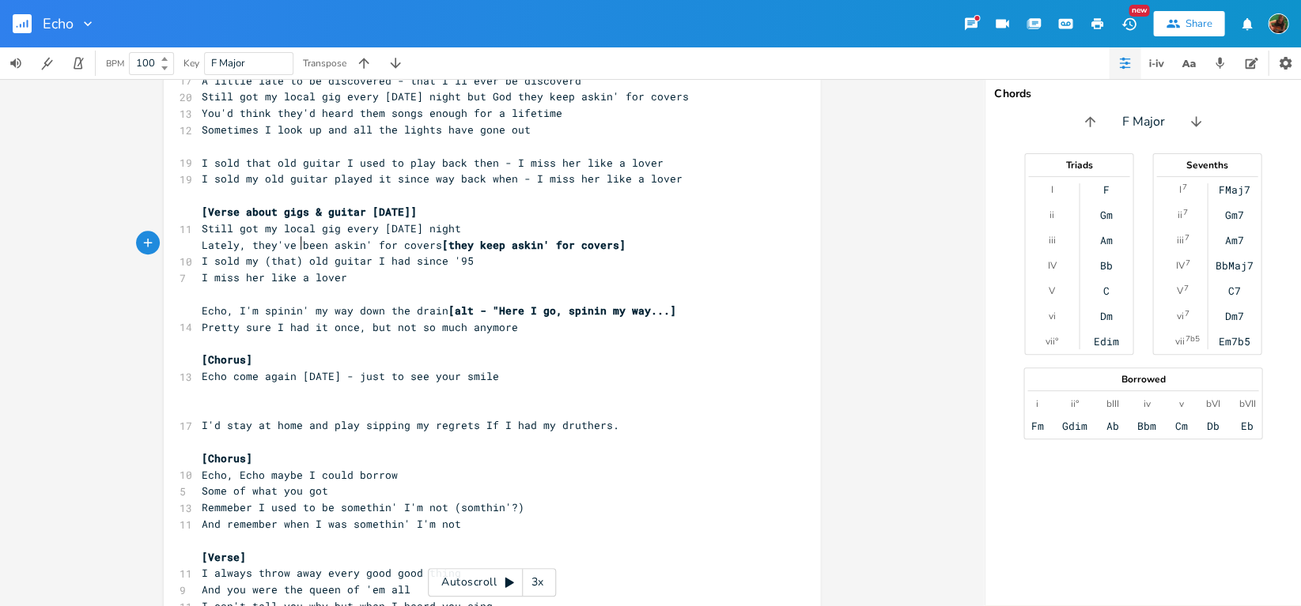
scroll to position [319, 0]
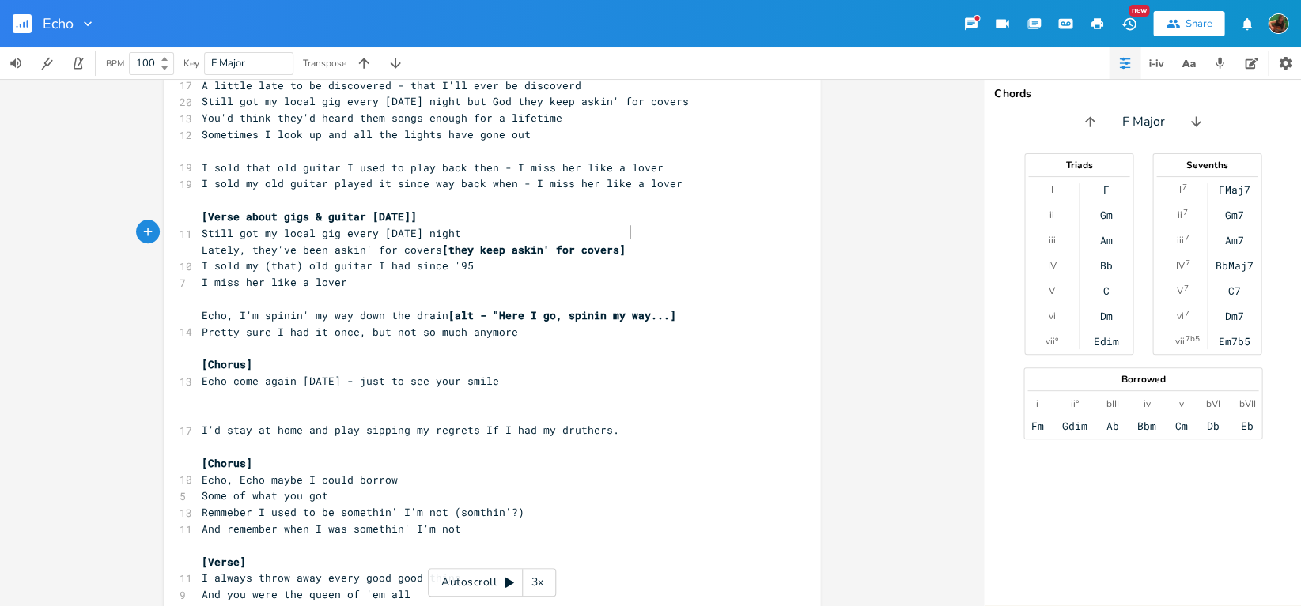
click at [651, 242] on pre "Lately, they've been askin' for covers [they keep askin' for covers]" at bounding box center [483, 250] width 571 height 17
click at [534, 373] on pre "Echo come again [DATE] - just to see your smile" at bounding box center [483, 381] width 571 height 17
click at [716, 308] on pre "Echo, I'm spinin' my way down the drain [alt - "Here I go, spinin my way...]" at bounding box center [483, 316] width 571 height 17
click at [547, 324] on pre "Pretty sure I had it once, but not so much anymore" at bounding box center [483, 332] width 571 height 17
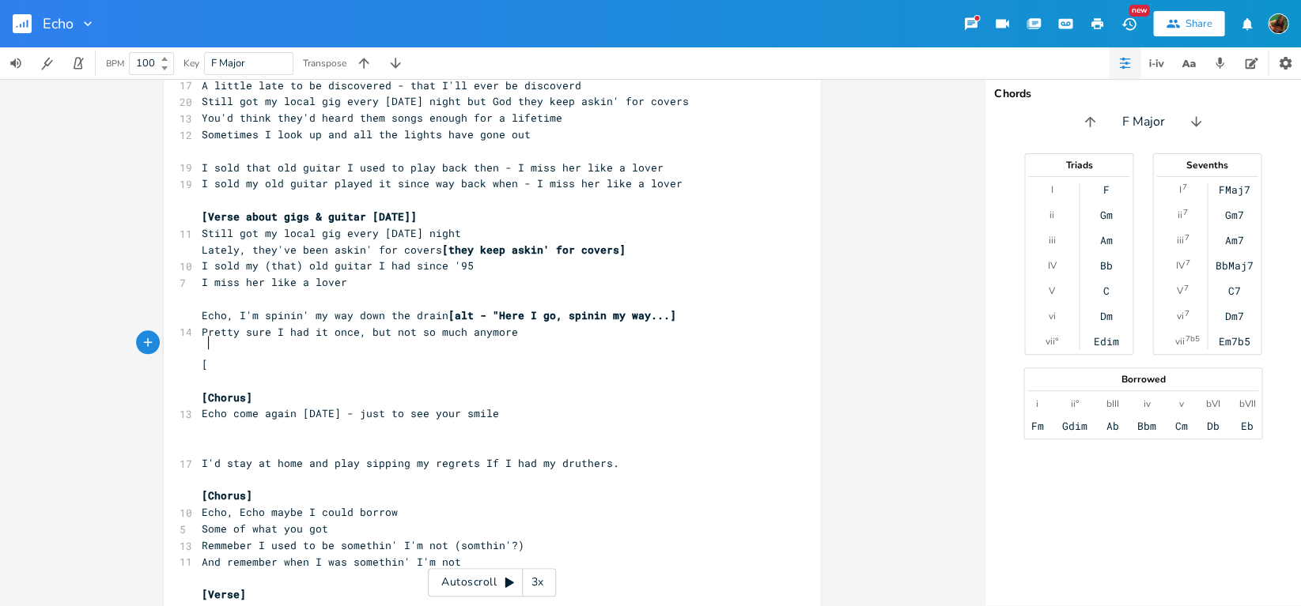
scroll to position [0, 2]
type textarea "[out here we"
type textarea "here the crawdads got no internet - regret]"
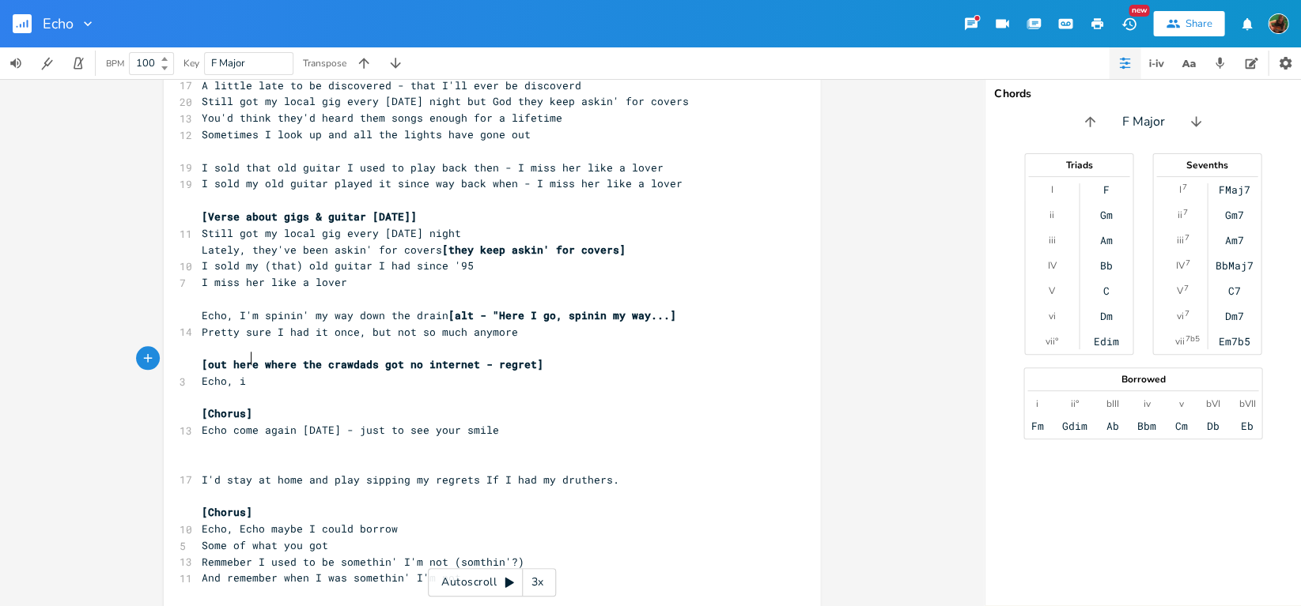
scroll to position [0, 27]
type textarea "Echo, i got no chon"
type textarea "onnections like I had with you"
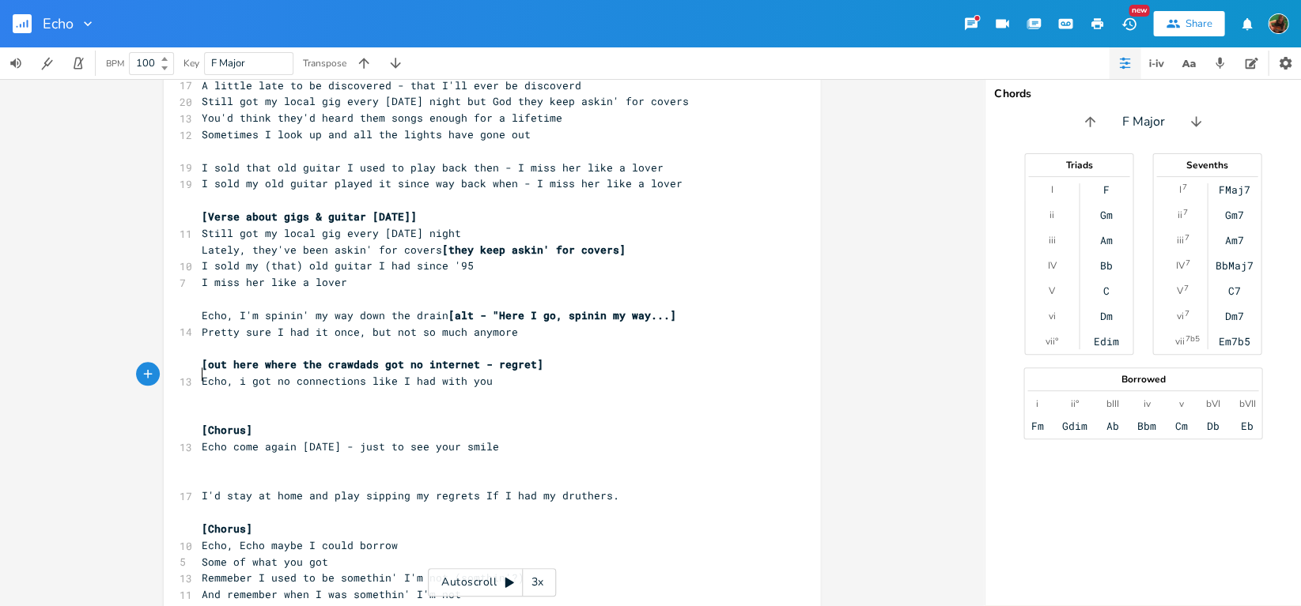
click at [659, 242] on pre "Lately, they've been askin' for covers [they keep askin' for covers]" at bounding box center [483, 250] width 571 height 17
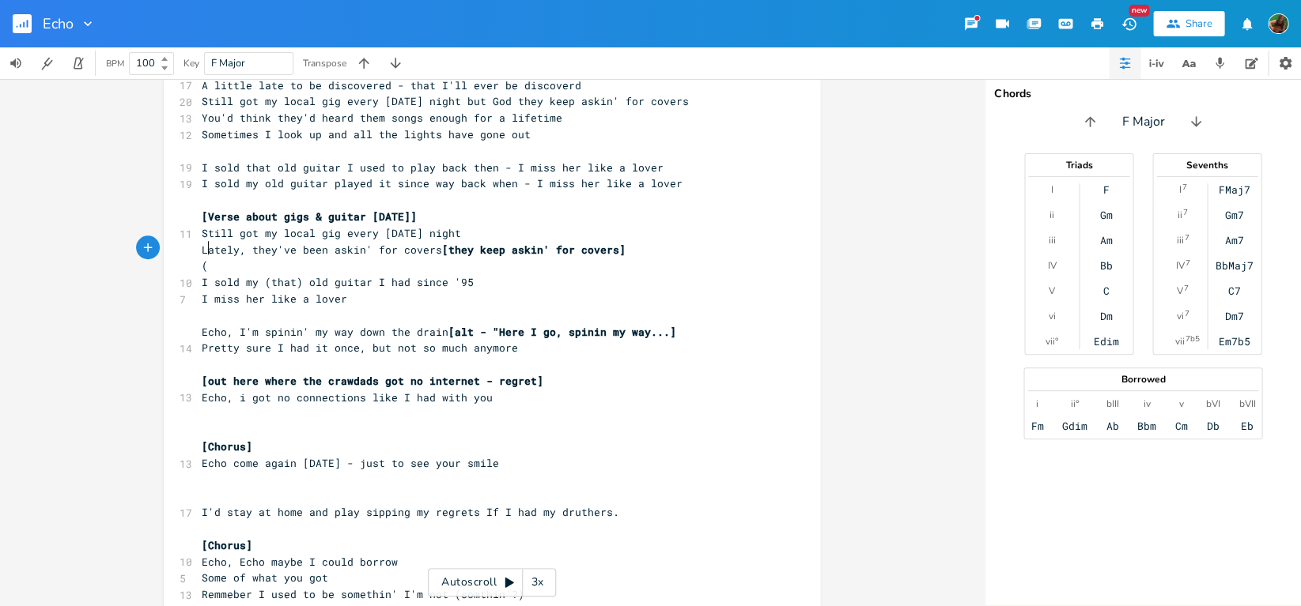
type textarea "(the"
type textarea "T"
type textarea "They always want more covers"
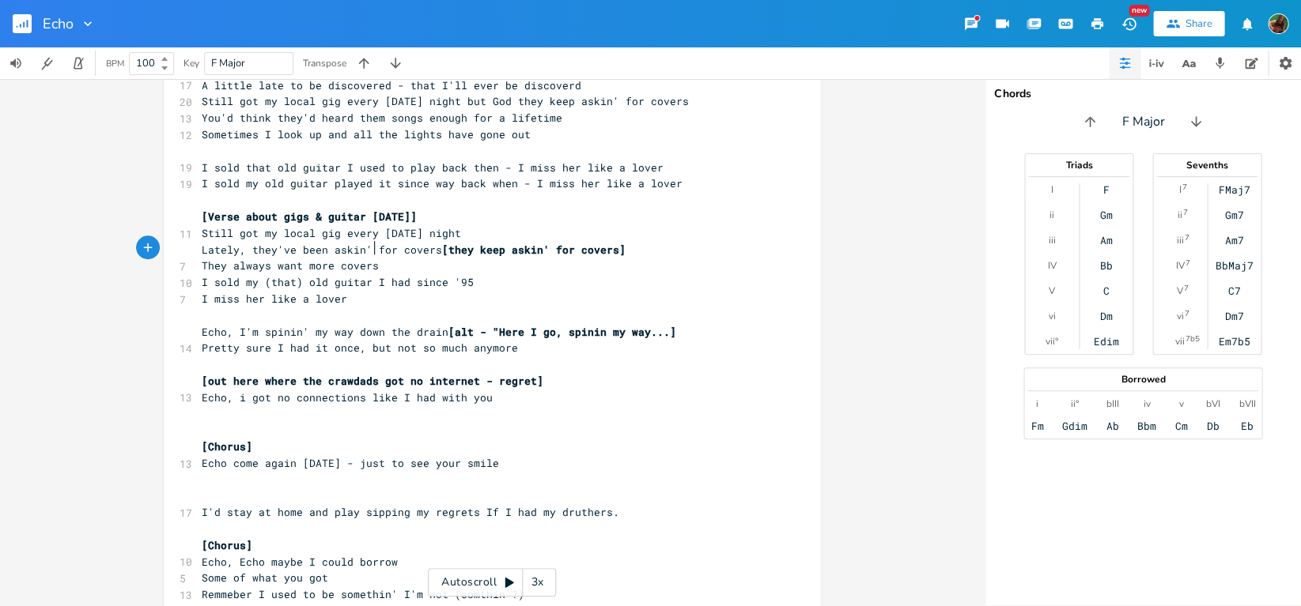
scroll to position [0, 121]
click at [548, 274] on pre "I sold my (that) old guitar I had since '95" at bounding box center [483, 282] width 571 height 17
type textarea "I played since '95"
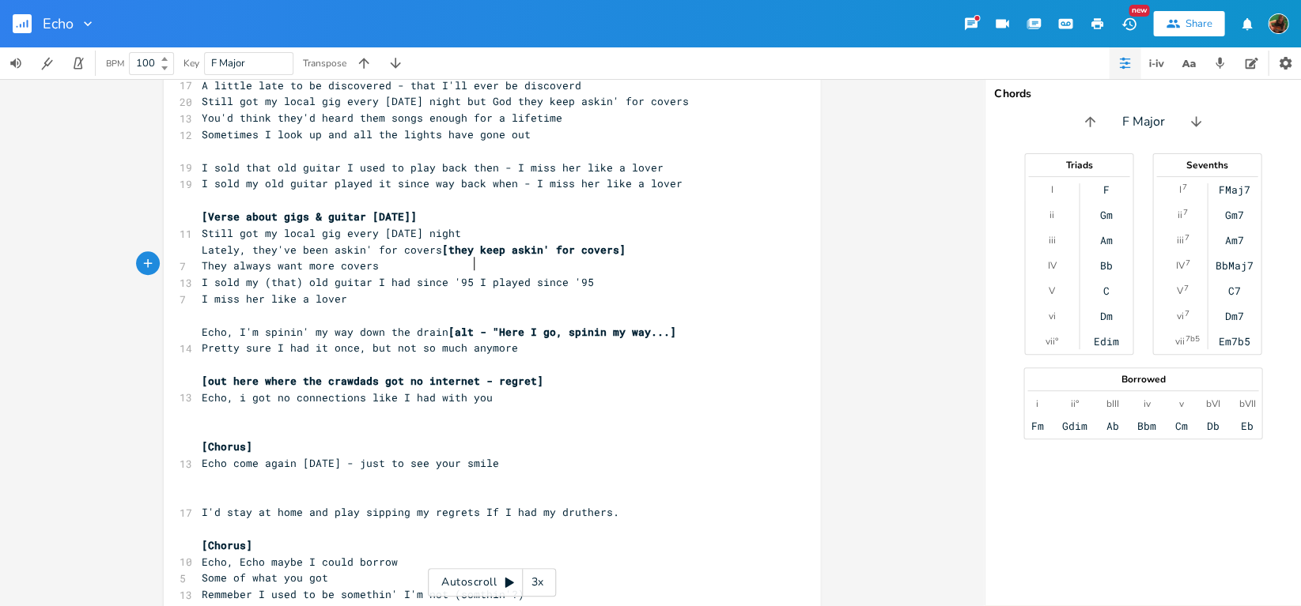
click at [467, 275] on span "I sold my (that) old guitar I had since '95 I played since '95" at bounding box center [398, 282] width 392 height 14
type textarea "["
click at [606, 274] on pre "I sold my (that) old guitar I had since '95 [I played since '95" at bounding box center [483, 282] width 571 height 17
type textarea "]"
